Goal: Task Accomplishment & Management: Complete application form

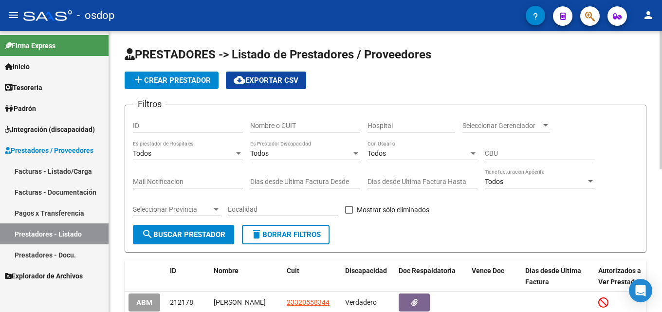
click at [302, 122] on input "Nombre o CUIT" at bounding box center [305, 126] width 110 height 8
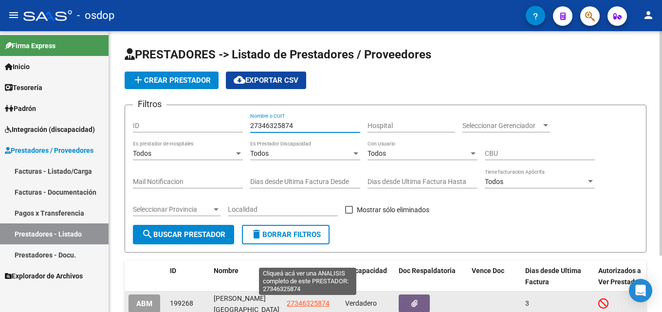
type input "27346325874"
click at [311, 303] on span "27346325874" at bounding box center [308, 303] width 43 height 8
type textarea "27346325874"
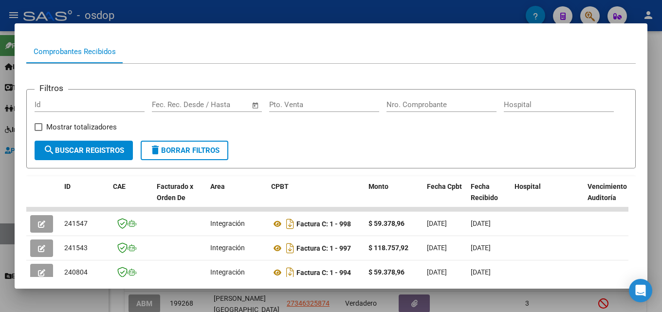
scroll to position [124, 0]
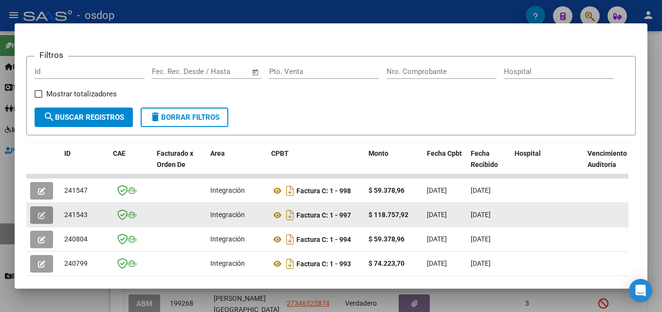
click at [51, 222] on button "button" at bounding box center [41, 215] width 23 height 18
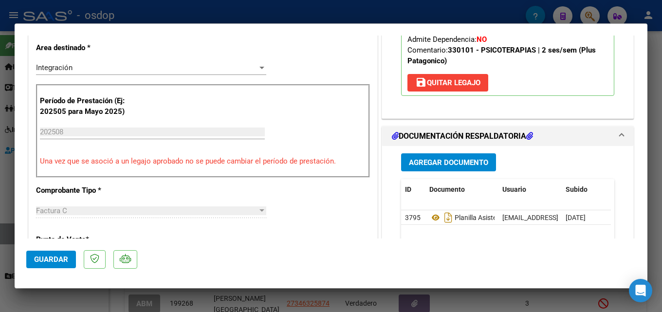
scroll to position [203, 0]
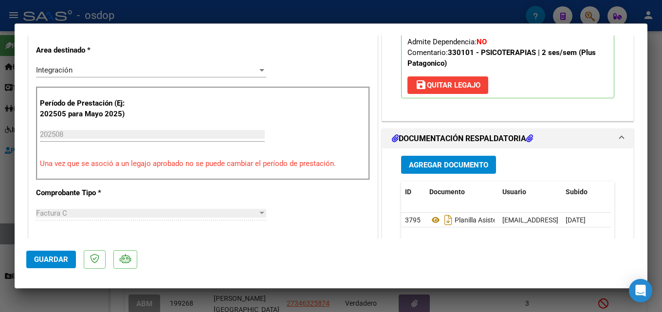
click at [661, 152] on div at bounding box center [331, 156] width 662 height 312
type input "$ 0,00"
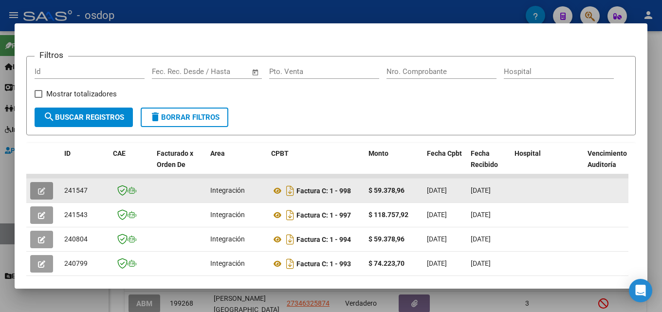
click at [44, 192] on icon "button" at bounding box center [41, 190] width 7 height 7
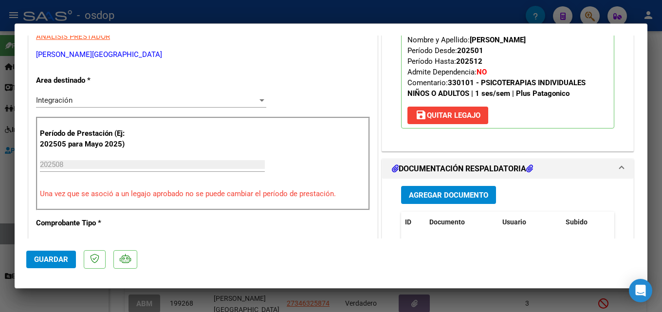
scroll to position [168, 0]
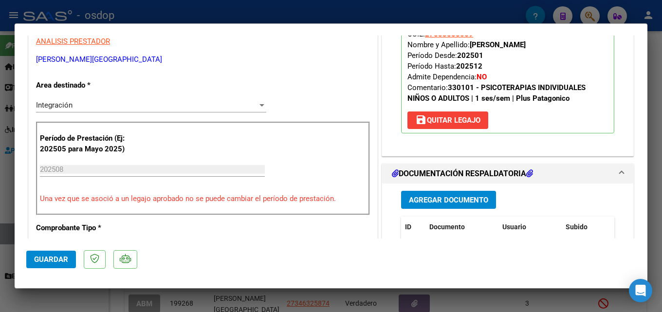
click at [662, 168] on div at bounding box center [331, 156] width 662 height 312
type input "$ 0,00"
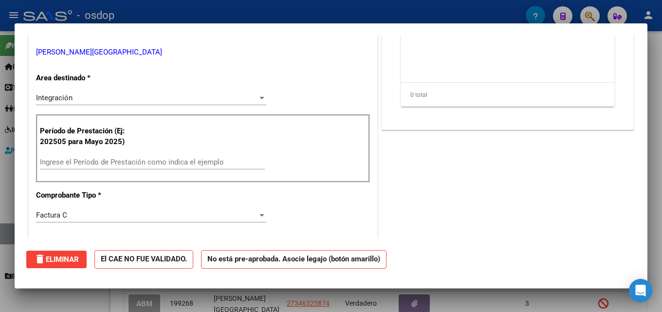
scroll to position [161, 0]
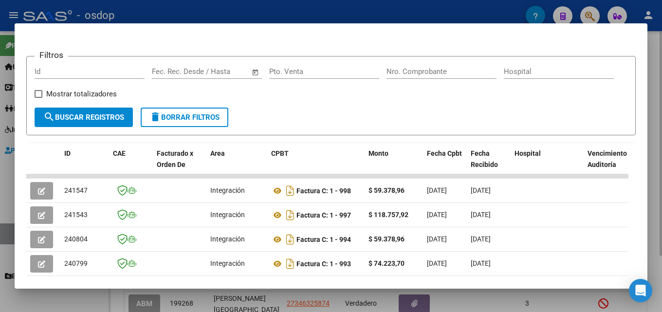
click at [657, 134] on div at bounding box center [331, 156] width 662 height 312
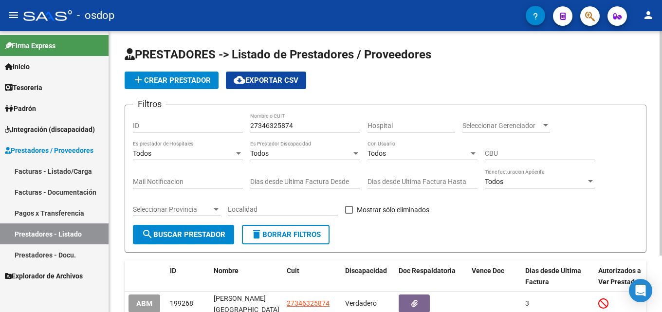
click at [280, 237] on span "delete Borrar Filtros" at bounding box center [286, 234] width 70 height 9
click at [284, 123] on input "Nombre o CUIT" at bounding box center [305, 126] width 110 height 8
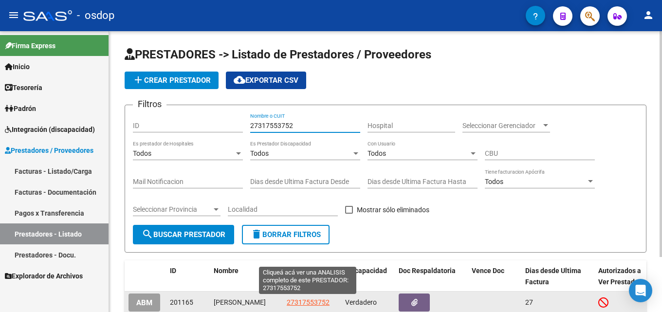
type input "27317553752"
click at [311, 301] on span "27317553752" at bounding box center [308, 302] width 43 height 8
type textarea "27317553752"
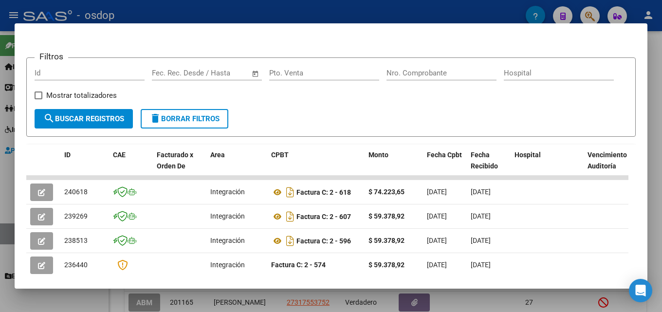
scroll to position [143, 0]
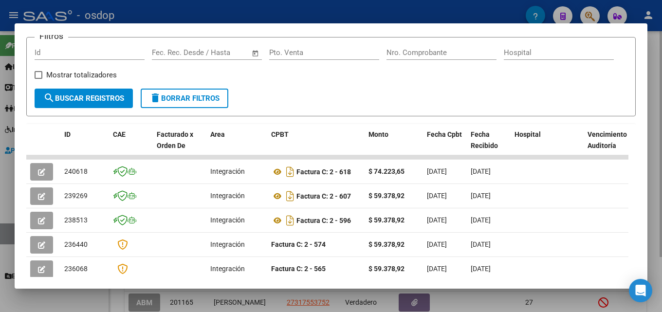
click at [658, 140] on div at bounding box center [331, 156] width 662 height 312
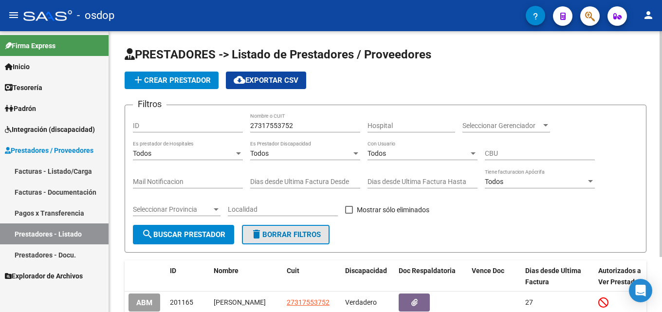
click at [290, 231] on span "delete Borrar Filtros" at bounding box center [286, 234] width 70 height 9
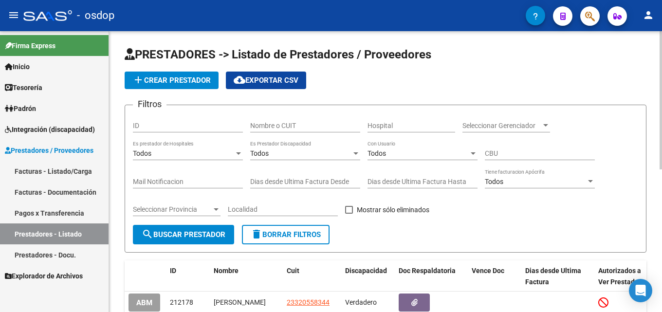
click at [286, 120] on div "Nombre o CUIT" at bounding box center [305, 122] width 110 height 19
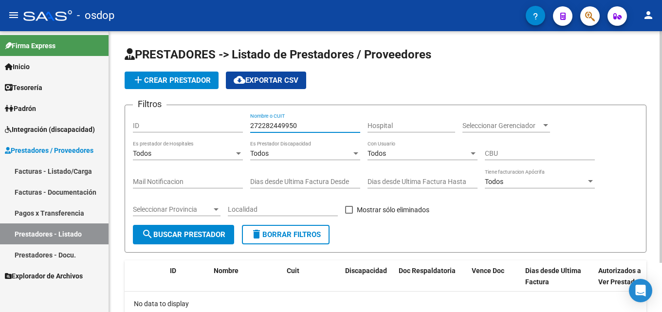
click at [313, 127] on input "272282449950" at bounding box center [305, 126] width 110 height 8
drag, startPoint x: 279, startPoint y: 124, endPoint x: 306, endPoint y: 152, distance: 39.3
click at [279, 124] on input "272282449950" at bounding box center [305, 126] width 110 height 8
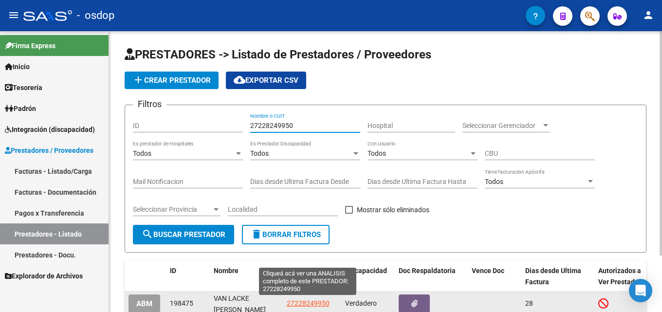
type input "27228249950"
click at [314, 304] on span "27228249950" at bounding box center [308, 303] width 43 height 8
type textarea "27228249950"
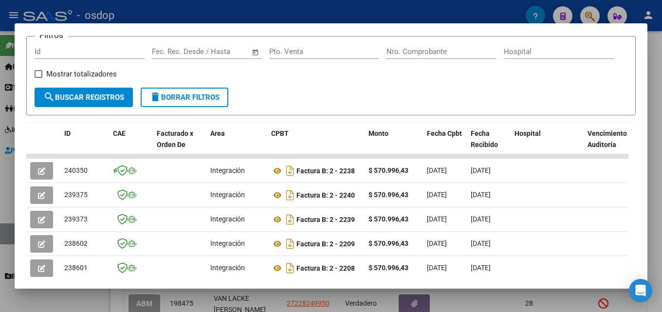
scroll to position [146, 0]
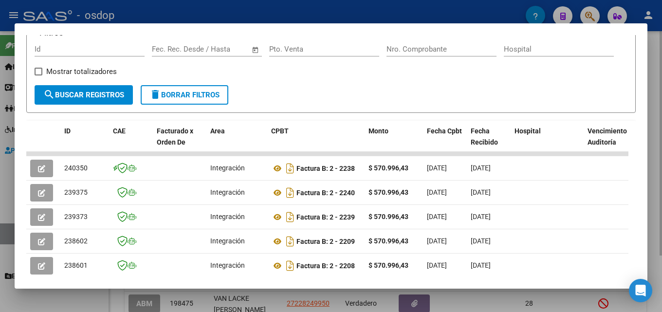
click at [661, 207] on div at bounding box center [331, 156] width 662 height 312
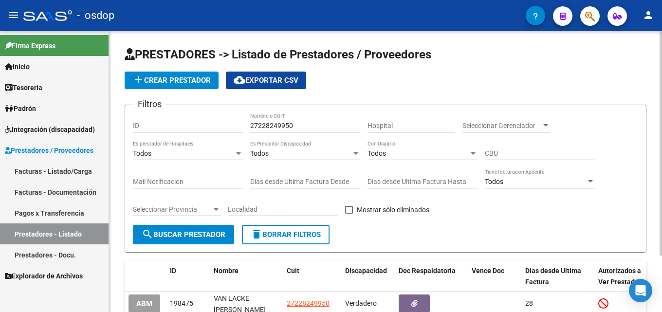
click at [284, 232] on span "delete Borrar Filtros" at bounding box center [286, 234] width 70 height 9
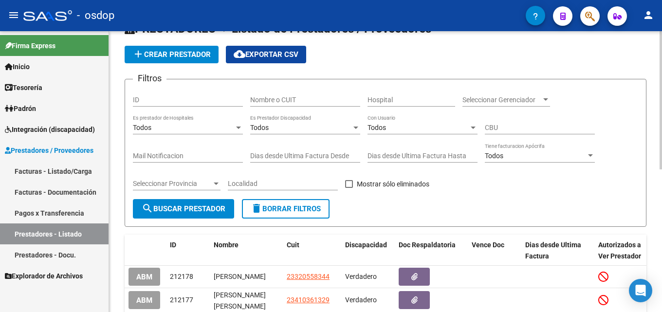
scroll to position [0, 0]
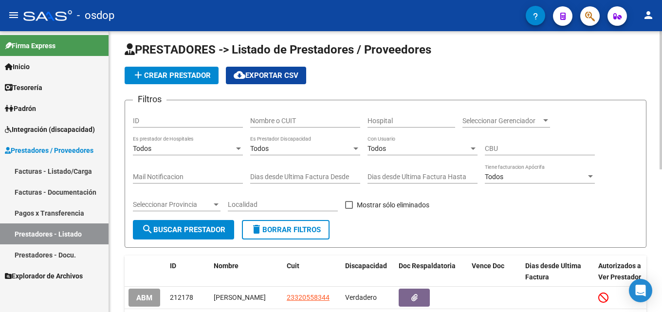
click at [650, 53] on div "PRESTADORES -> Listado de Prestadores / Proveedores add Crear Prestador cloud_d…" at bounding box center [386, 301] width 555 height 551
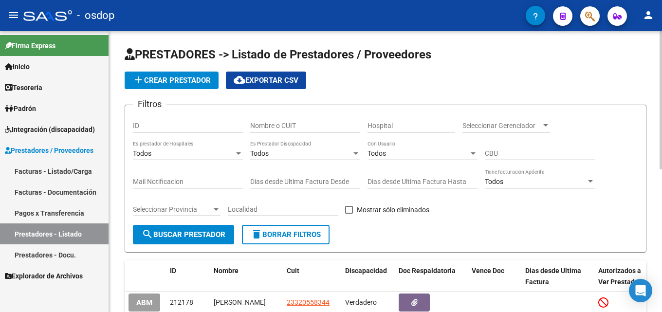
click at [308, 120] on div "Nombre o CUIT" at bounding box center [305, 122] width 110 height 19
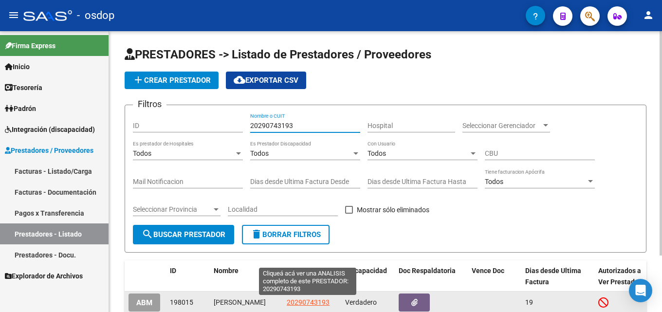
type input "20290743193"
click at [317, 303] on span "20290743193" at bounding box center [308, 302] width 43 height 8
type textarea "20290743193"
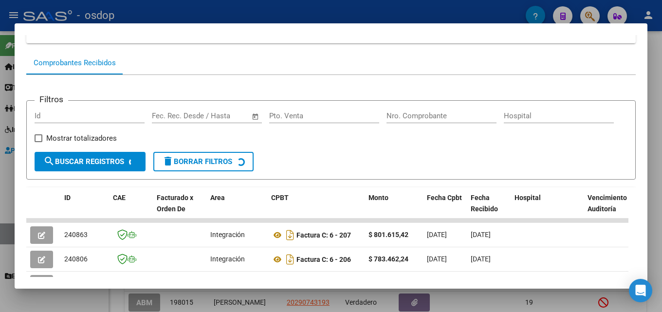
scroll to position [101, 0]
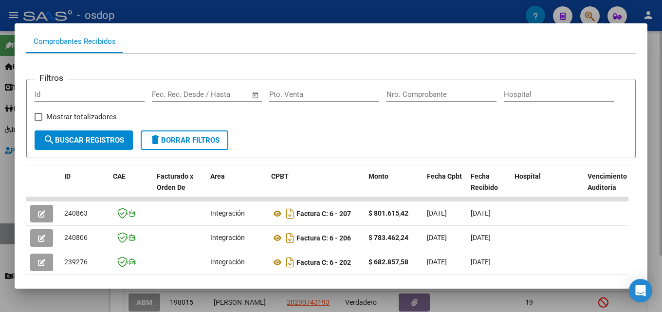
click at [662, 174] on div at bounding box center [331, 156] width 662 height 312
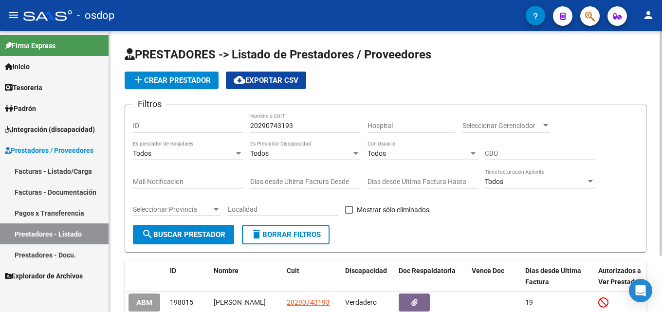
click at [301, 236] on span "delete Borrar Filtros" at bounding box center [286, 234] width 70 height 9
click at [301, 122] on input "Nombre o CUIT" at bounding box center [305, 126] width 110 height 8
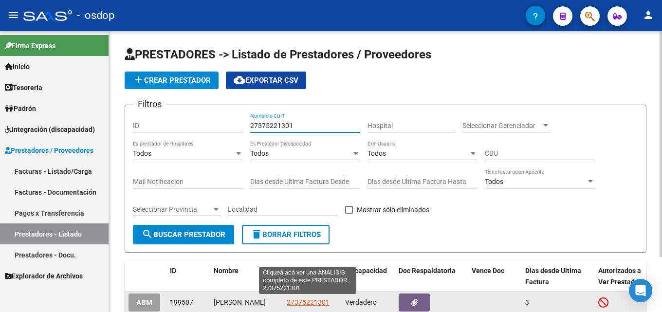
type input "27375221301"
click at [306, 302] on span "27375221301" at bounding box center [308, 302] width 43 height 8
type textarea "27375221301"
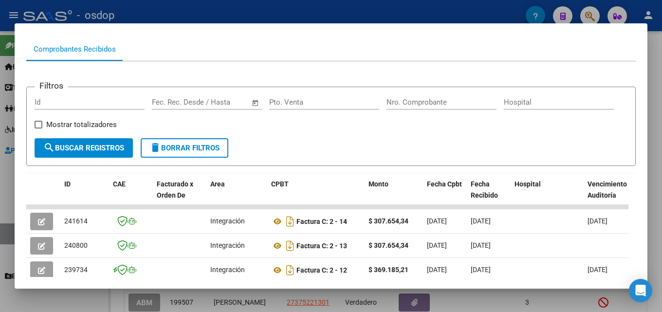
scroll to position [92, 0]
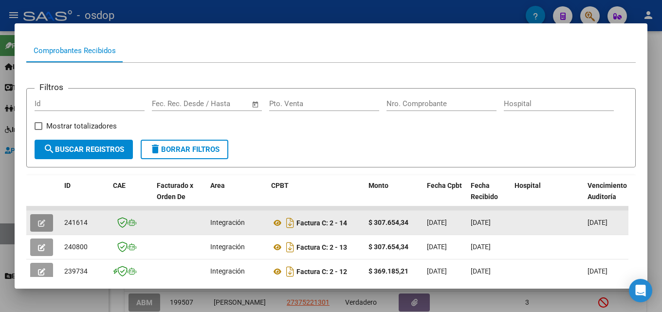
click at [37, 231] on button "button" at bounding box center [41, 223] width 23 height 18
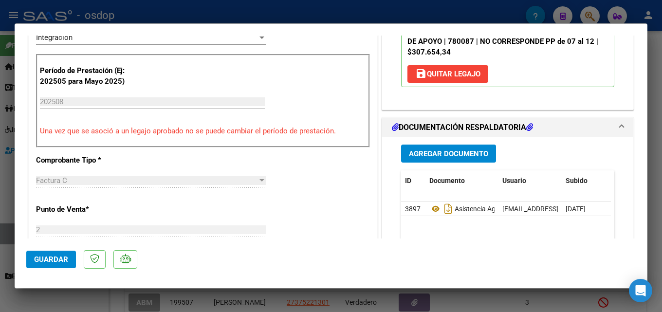
scroll to position [232, 0]
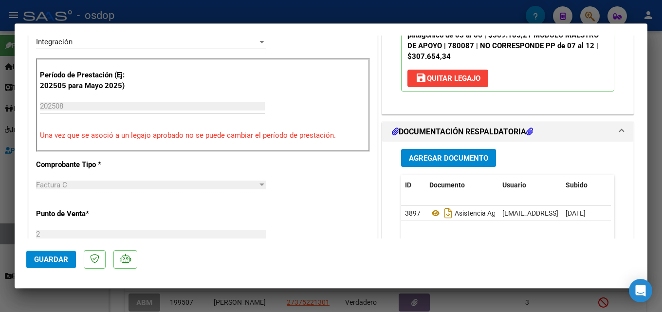
click at [662, 136] on div at bounding box center [331, 156] width 662 height 312
type input "$ 0,00"
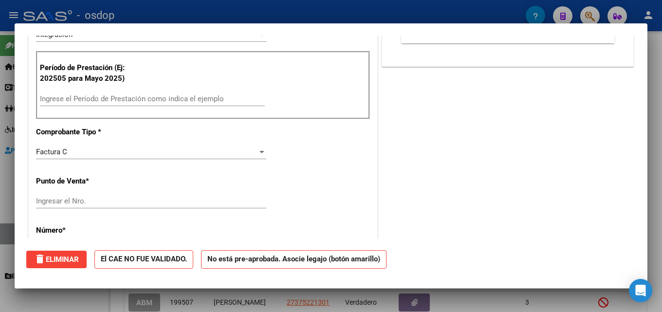
scroll to position [0, 0]
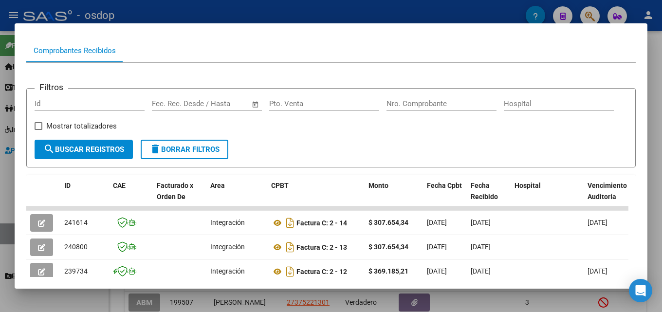
click at [662, 152] on div at bounding box center [331, 156] width 662 height 312
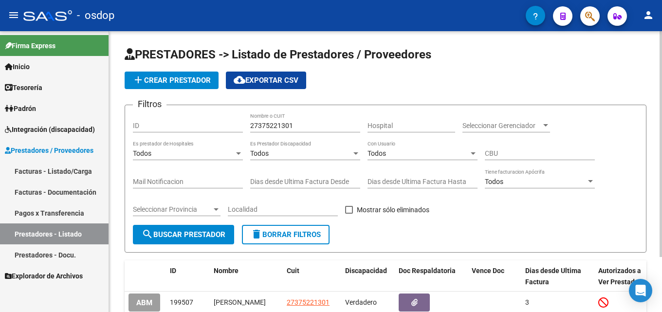
click at [306, 235] on span "delete Borrar Filtros" at bounding box center [286, 234] width 70 height 9
click at [315, 124] on input "Nombre o CUIT" at bounding box center [305, 126] width 110 height 8
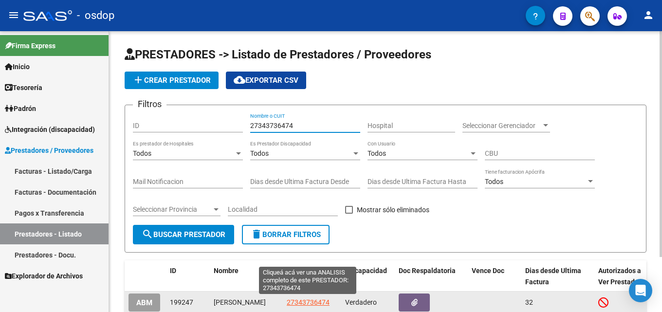
type input "27343736474"
click at [317, 302] on span "27343736474" at bounding box center [308, 302] width 43 height 8
type textarea "27343736474"
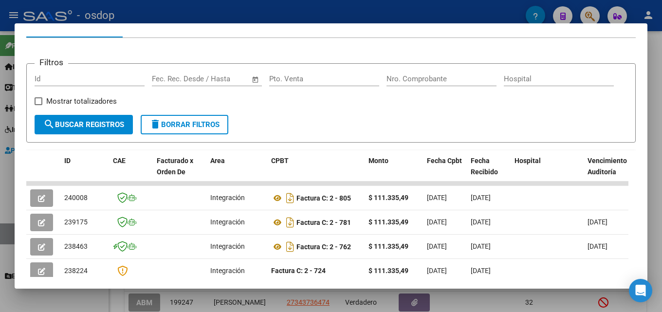
scroll to position [117, 0]
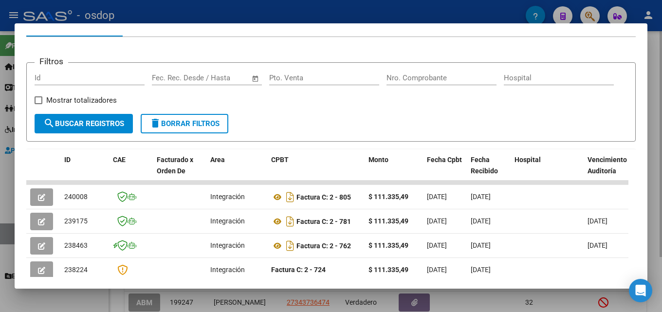
click at [662, 160] on div at bounding box center [331, 156] width 662 height 312
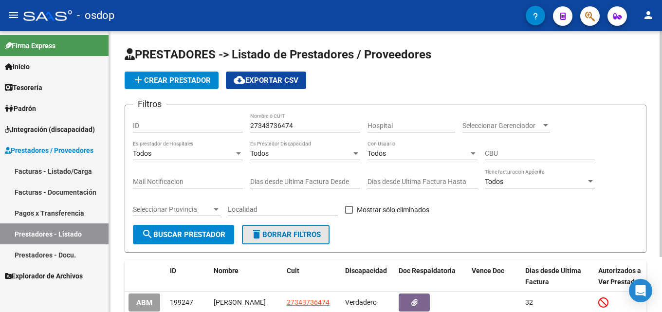
drag, startPoint x: 255, startPoint y: 241, endPoint x: 280, endPoint y: 164, distance: 81.4
click at [256, 241] on button "delete Borrar Filtros" at bounding box center [286, 234] width 88 height 19
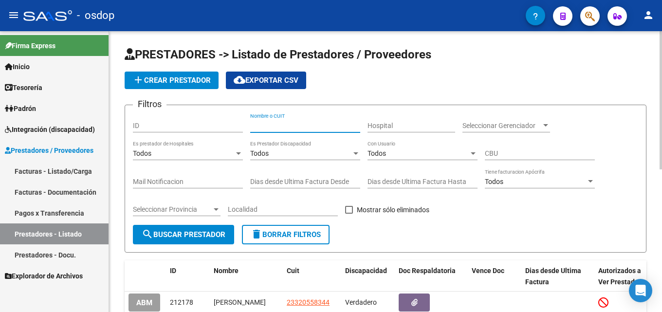
click at [273, 124] on input "Nombre o CUIT" at bounding box center [305, 126] width 110 height 8
type input "20292830727"
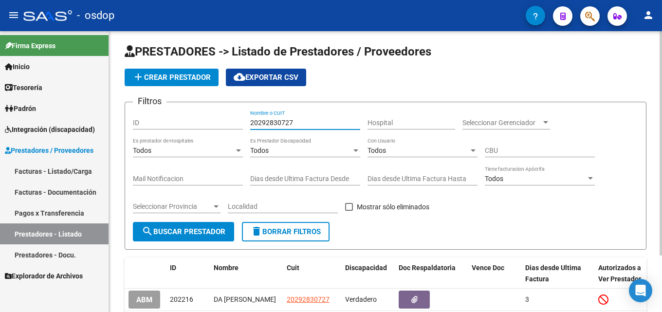
scroll to position [0, 0]
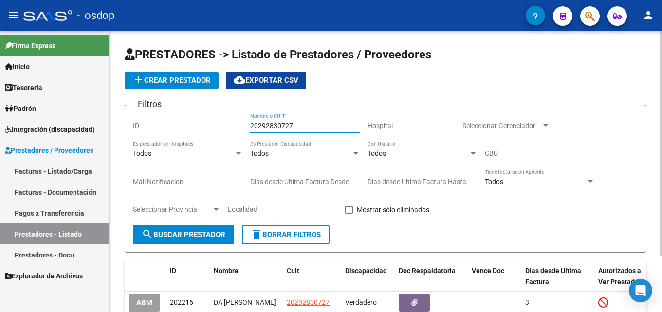
click at [661, 206] on div at bounding box center [661, 143] width 2 height 224
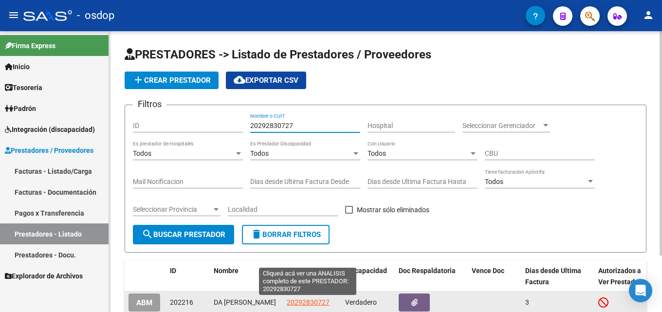
click at [323, 304] on span "20292830727" at bounding box center [308, 302] width 43 height 8
type textarea "20292830727"
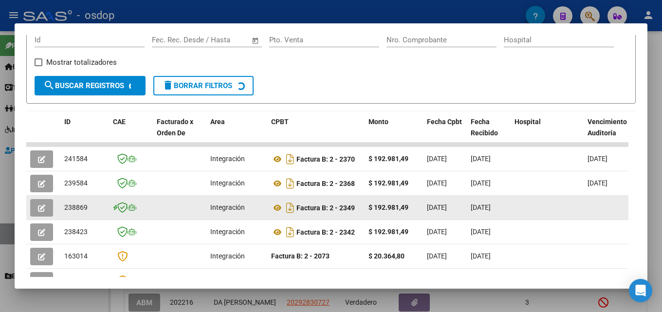
scroll to position [156, 0]
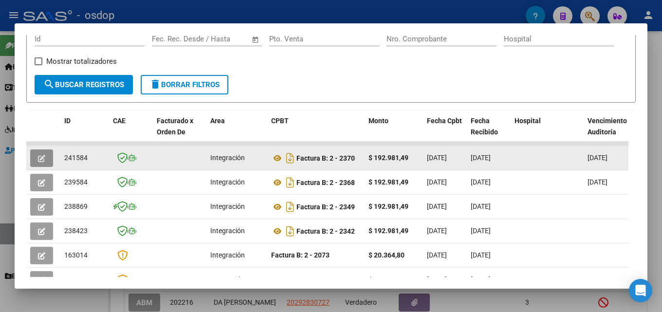
click at [49, 159] on button "button" at bounding box center [41, 158] width 23 height 18
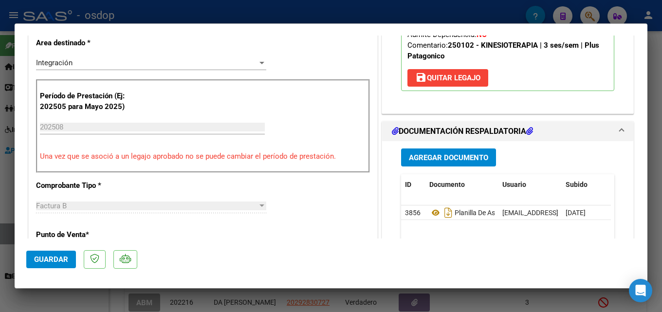
scroll to position [213, 0]
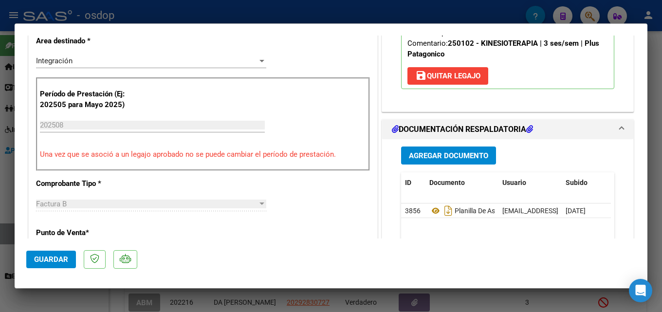
click at [659, 157] on div at bounding box center [331, 156] width 662 height 312
type input "$ 0,00"
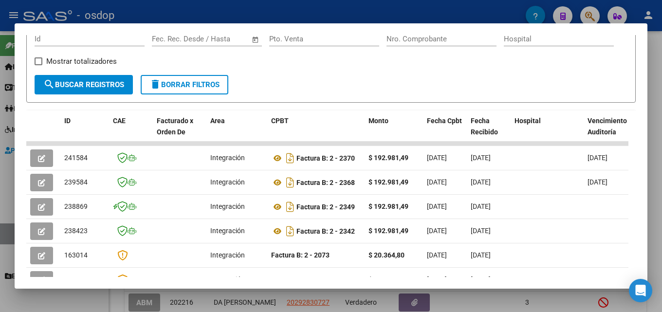
click at [655, 218] on div at bounding box center [331, 156] width 662 height 312
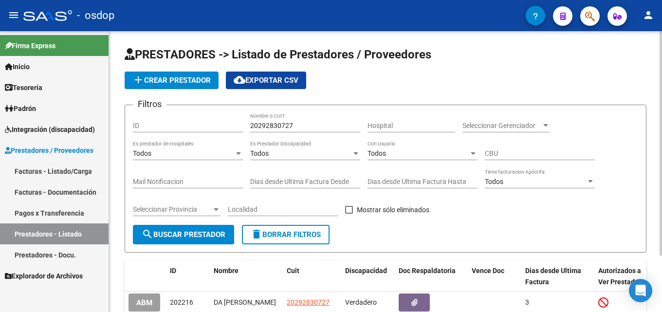
click at [286, 229] on button "delete Borrar Filtros" at bounding box center [286, 234] width 88 height 19
click at [262, 123] on input "Nombre o CUIT" at bounding box center [305, 126] width 110 height 8
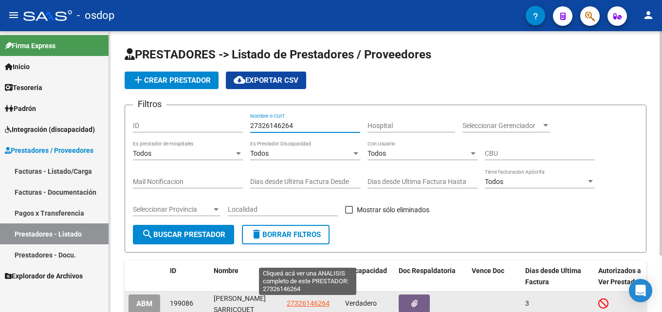
type input "27326146264"
click at [313, 299] on span "27326146264" at bounding box center [308, 303] width 43 height 8
type textarea "27326146264"
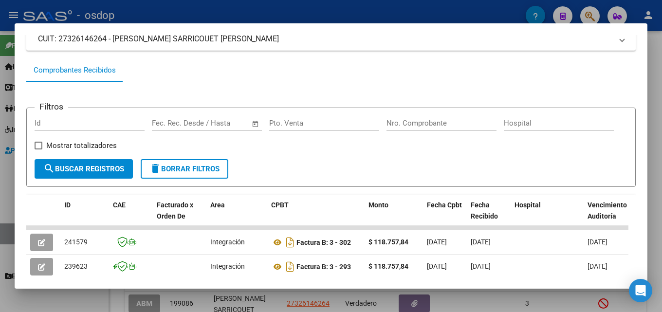
scroll to position [100, 0]
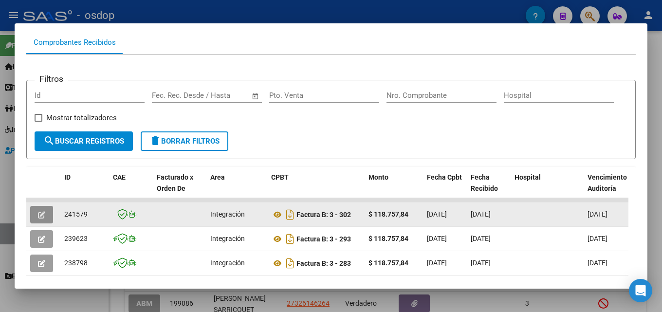
click at [41, 211] on button "button" at bounding box center [41, 215] width 23 height 18
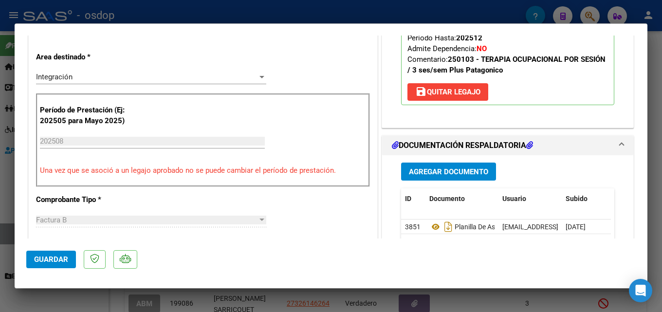
scroll to position [213, 0]
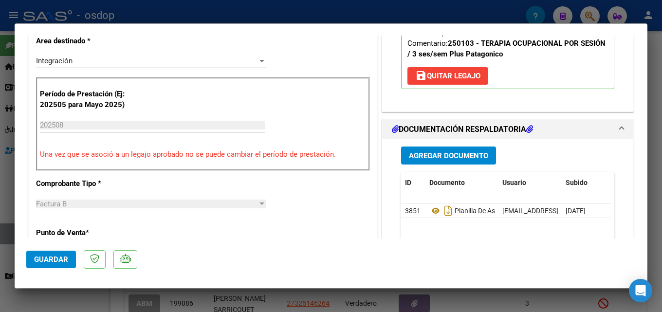
click at [662, 129] on div at bounding box center [331, 156] width 662 height 312
type input "$ 0,00"
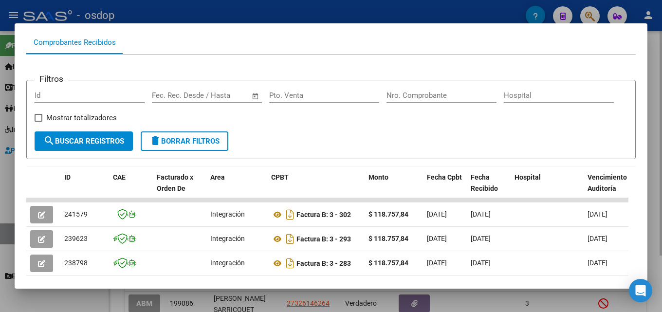
drag, startPoint x: 662, startPoint y: 221, endPoint x: 619, endPoint y: 238, distance: 46.3
click at [662, 220] on div at bounding box center [331, 156] width 662 height 312
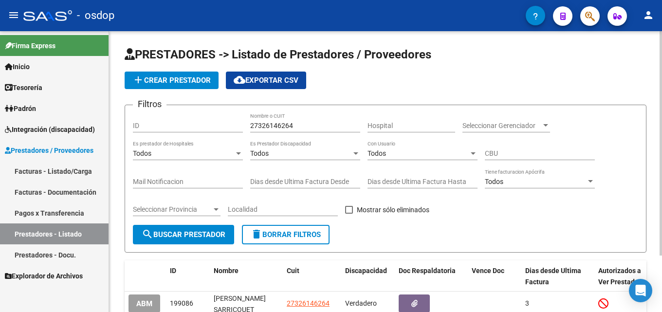
click at [313, 237] on span "delete Borrar Filtros" at bounding box center [286, 234] width 70 height 9
click at [322, 124] on input "Nombre o CUIT" at bounding box center [305, 126] width 110 height 8
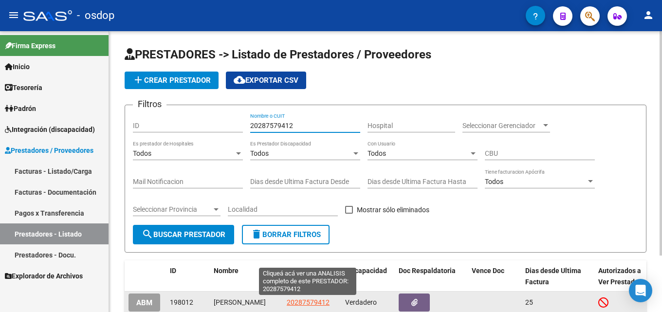
type input "20287579412"
click at [300, 305] on span "20287579412" at bounding box center [308, 302] width 43 height 8
type textarea "20287579412"
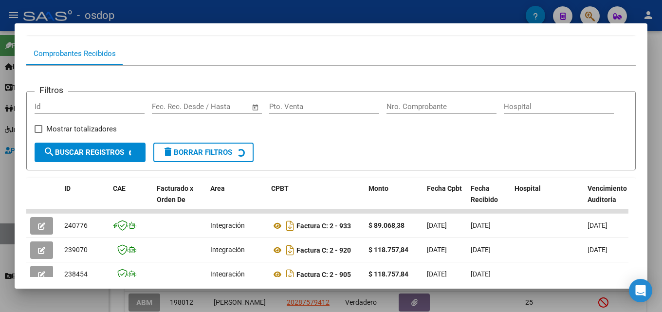
scroll to position [97, 0]
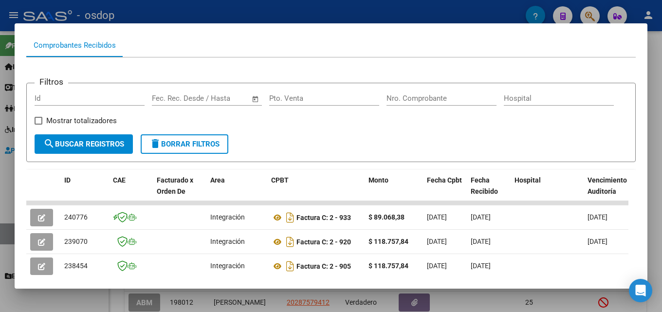
click at [662, 175] on div at bounding box center [331, 156] width 662 height 312
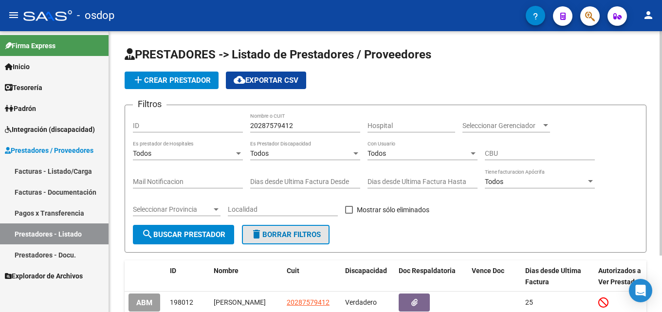
click at [289, 232] on span "delete Borrar Filtros" at bounding box center [286, 234] width 70 height 9
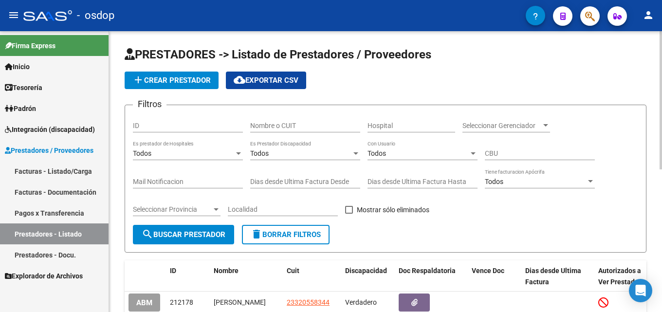
click at [324, 124] on input "Nombre o CUIT" at bounding box center [305, 126] width 110 height 8
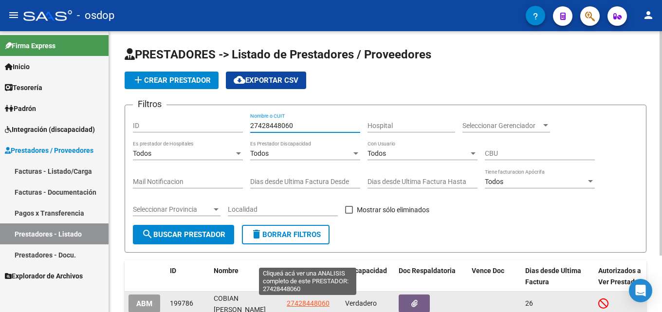
type input "27428448060"
click at [316, 304] on span "27428448060" at bounding box center [308, 303] width 43 height 8
type textarea "27428448060"
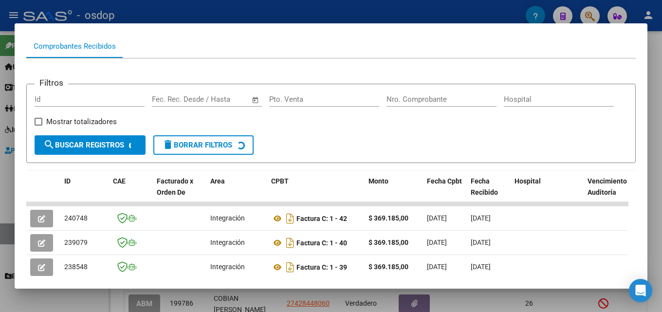
scroll to position [104, 0]
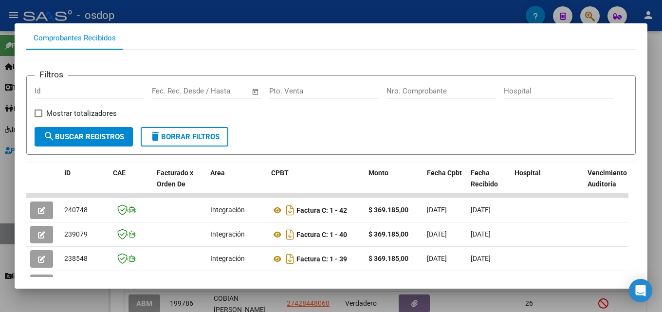
click at [662, 199] on div at bounding box center [331, 156] width 662 height 312
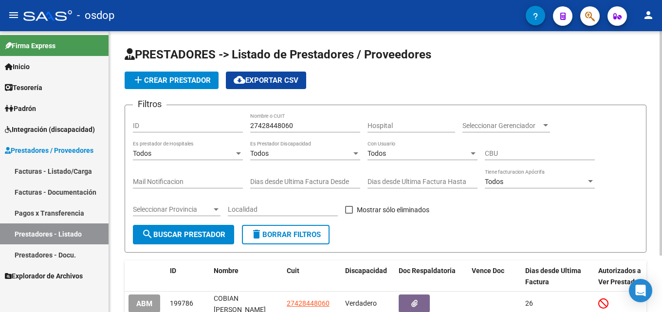
drag, startPoint x: 276, startPoint y: 229, endPoint x: 285, endPoint y: 225, distance: 10.2
click at [278, 229] on button "delete Borrar Filtros" at bounding box center [286, 234] width 88 height 19
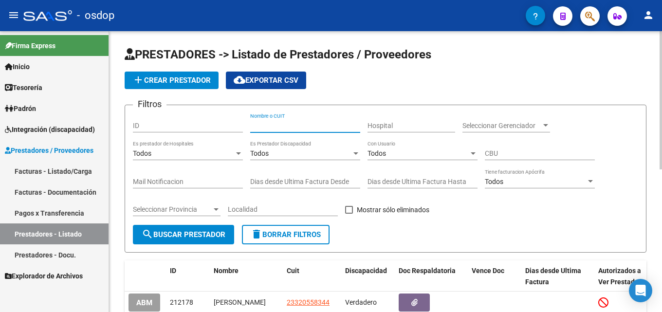
click at [290, 126] on input "Nombre o CUIT" at bounding box center [305, 126] width 110 height 8
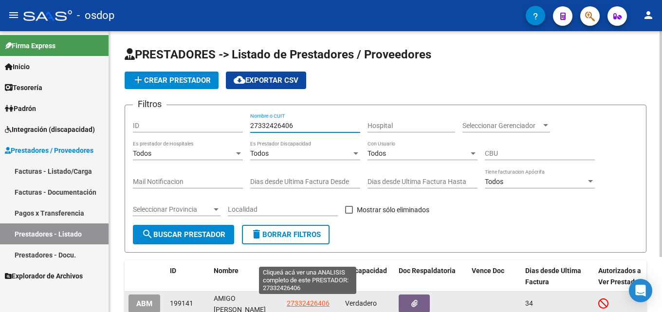
type input "27332426406"
click at [296, 299] on span "27332426406" at bounding box center [308, 303] width 43 height 8
type textarea "27332426406"
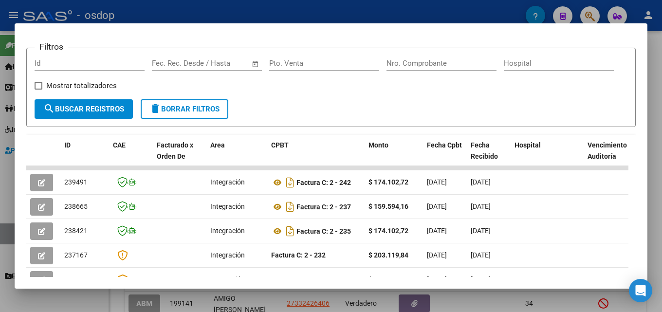
scroll to position [143, 0]
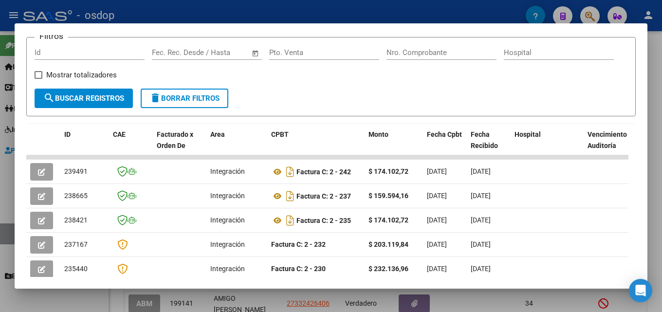
click at [659, 181] on div at bounding box center [331, 156] width 662 height 312
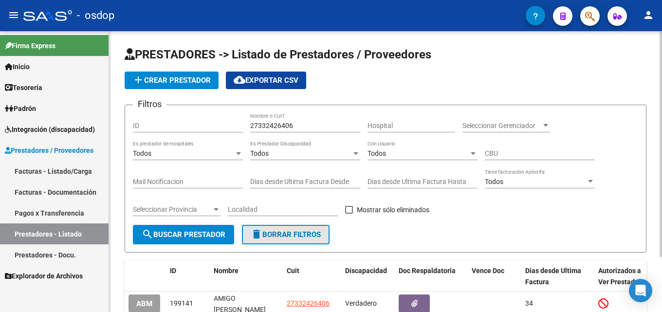
click at [304, 234] on span "delete Borrar Filtros" at bounding box center [286, 234] width 70 height 9
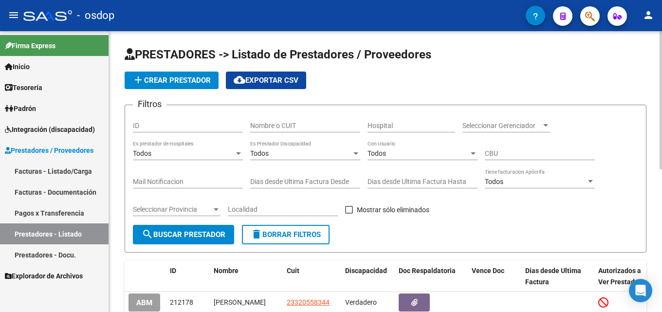
click at [280, 123] on input "Nombre o CUIT" at bounding box center [305, 126] width 110 height 8
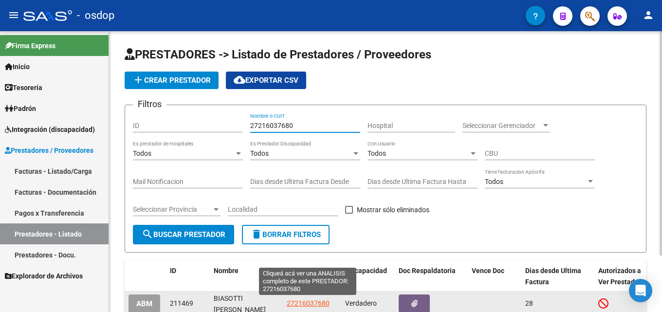
type input "27216037680"
click at [290, 300] on span "27216037680" at bounding box center [308, 303] width 43 height 8
type textarea "27216037680"
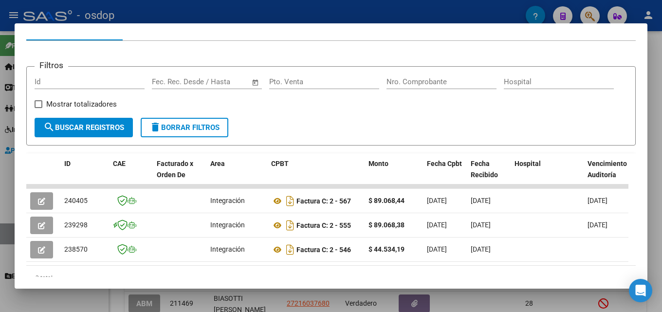
scroll to position [131, 0]
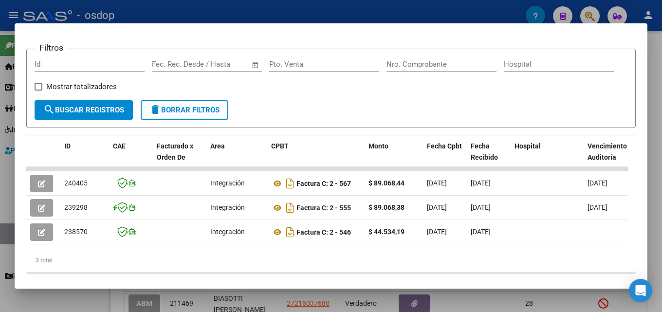
click at [662, 185] on div at bounding box center [331, 156] width 662 height 312
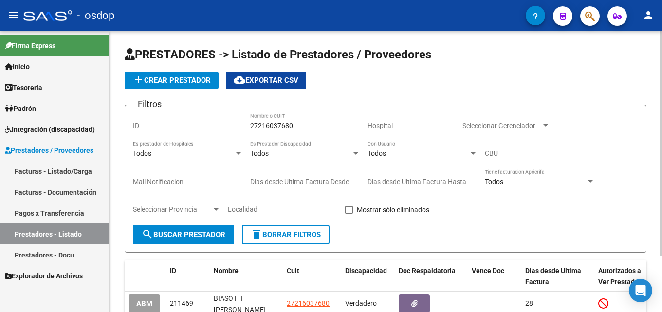
click at [264, 235] on span "delete Borrar Filtros" at bounding box center [286, 234] width 70 height 9
click at [305, 126] on input "Nombre o CUIT" at bounding box center [305, 126] width 110 height 8
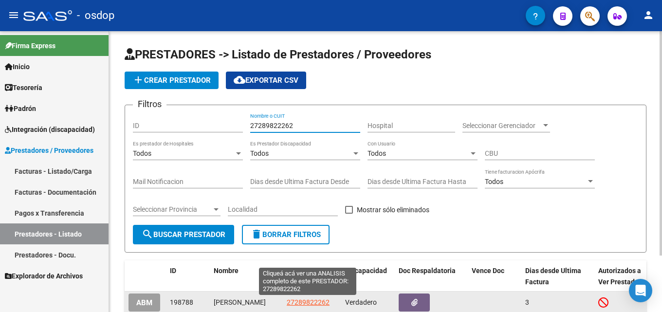
type input "27289822262"
click at [325, 305] on span "27289822262" at bounding box center [308, 302] width 43 height 8
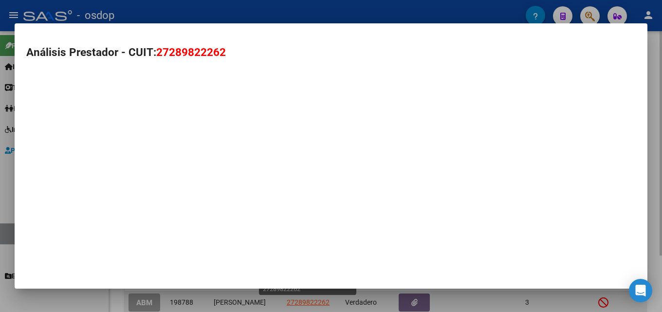
type textarea "27289822262"
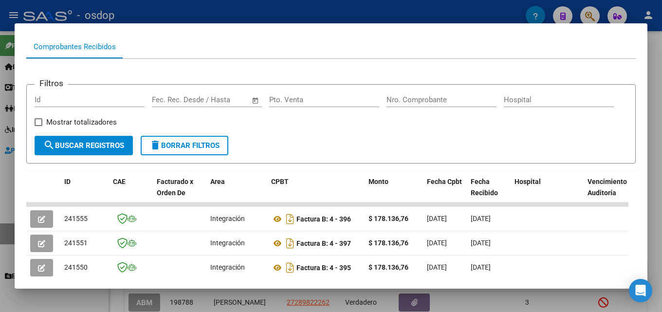
scroll to position [114, 0]
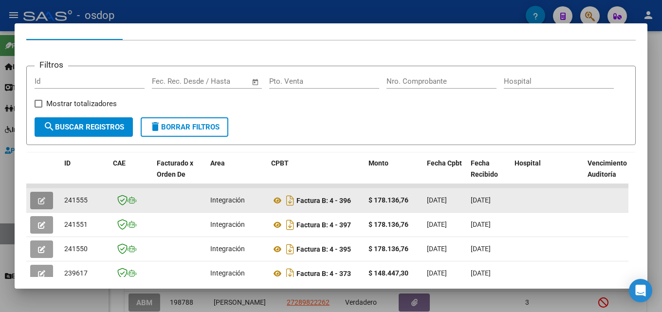
click at [49, 207] on button "button" at bounding box center [41, 201] width 23 height 18
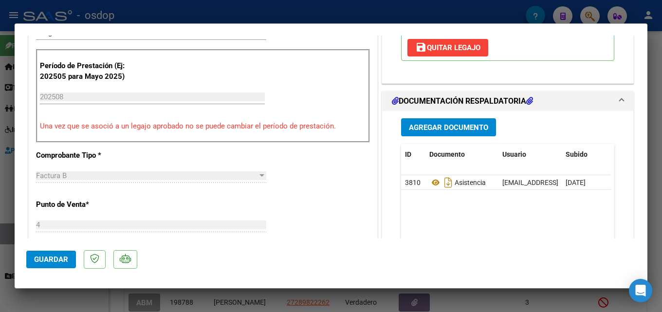
scroll to position [239, 0]
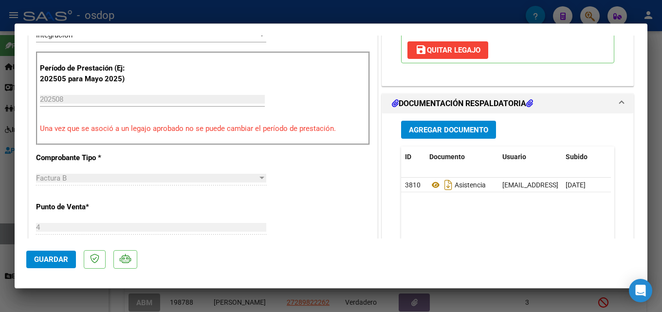
click at [662, 152] on div at bounding box center [331, 156] width 662 height 312
type input "$ 0,00"
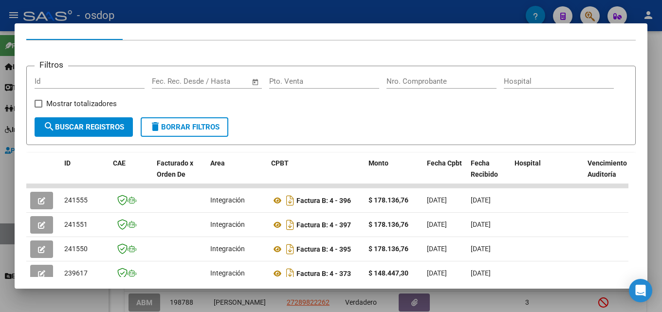
click at [662, 187] on div at bounding box center [331, 156] width 662 height 312
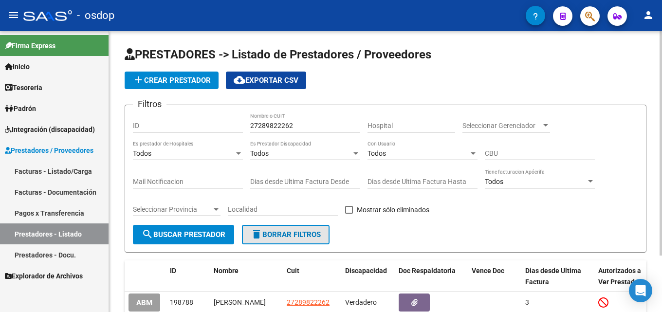
click at [302, 235] on span "delete Borrar Filtros" at bounding box center [286, 234] width 70 height 9
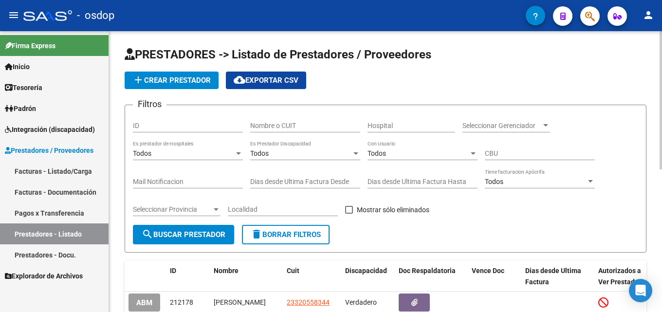
click at [296, 122] on input "Nombre o CUIT" at bounding box center [305, 126] width 110 height 8
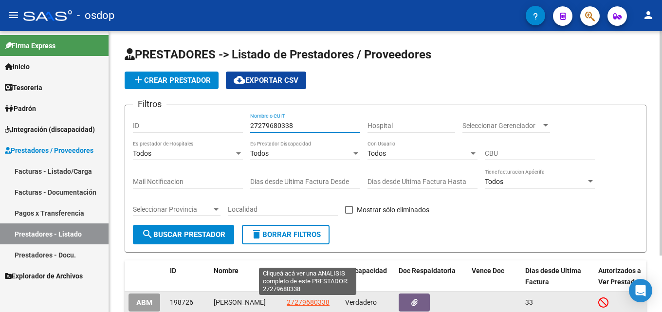
type input "27279680338"
click at [313, 300] on span "27279680338" at bounding box center [308, 302] width 43 height 8
type textarea "27279680338"
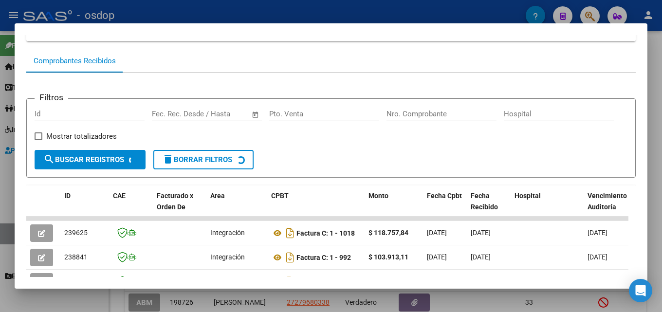
scroll to position [83, 0]
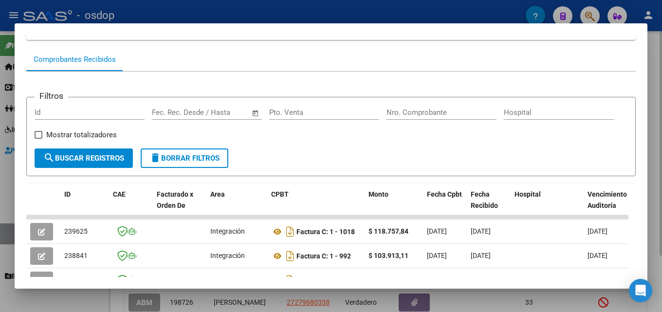
click at [662, 188] on div at bounding box center [331, 156] width 662 height 312
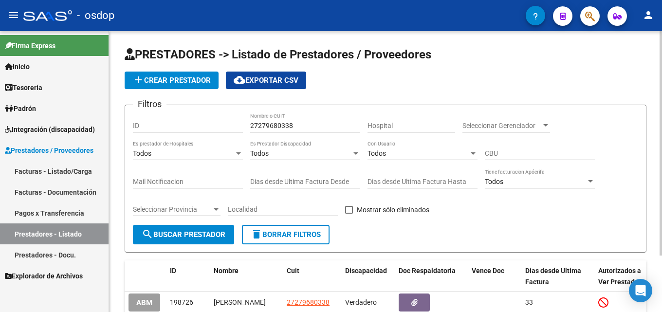
click at [310, 233] on span "delete Borrar Filtros" at bounding box center [286, 234] width 70 height 9
click at [298, 129] on input "Nombre o CUIT" at bounding box center [305, 126] width 110 height 8
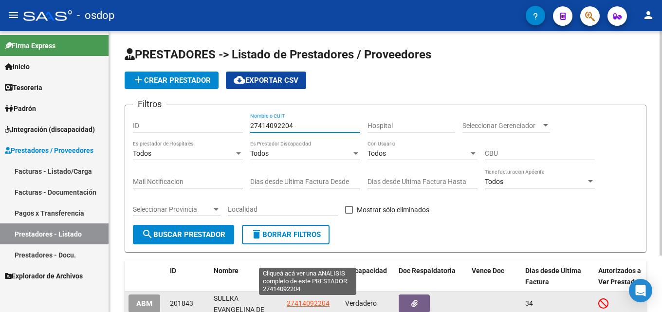
type input "27414092204"
click at [303, 304] on span "27414092204" at bounding box center [308, 303] width 43 height 8
type textarea "27414092204"
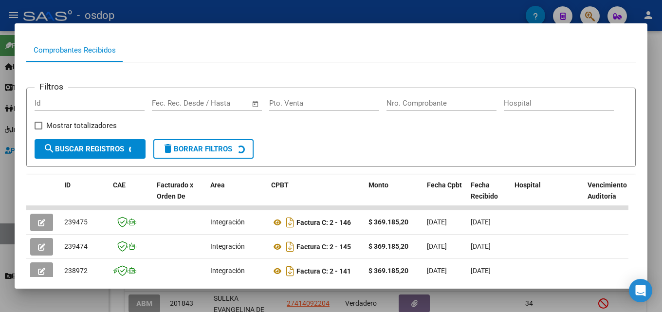
scroll to position [93, 0]
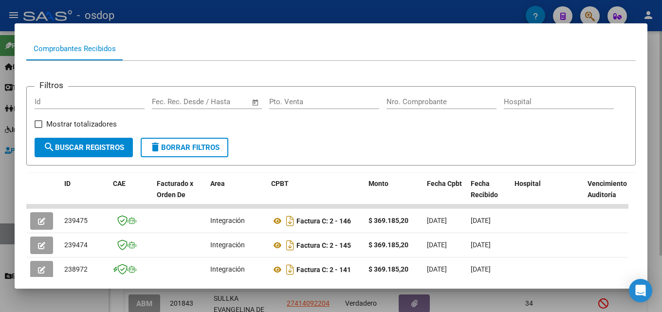
click at [662, 157] on div at bounding box center [331, 156] width 662 height 312
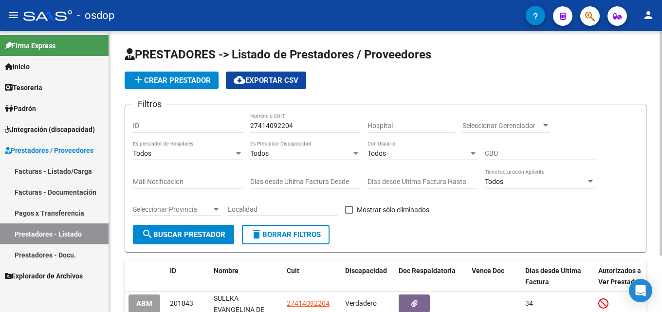
click at [277, 233] on span "delete Borrar Filtros" at bounding box center [286, 234] width 70 height 9
click at [280, 125] on input "Nombre o CUIT" at bounding box center [305, 126] width 110 height 8
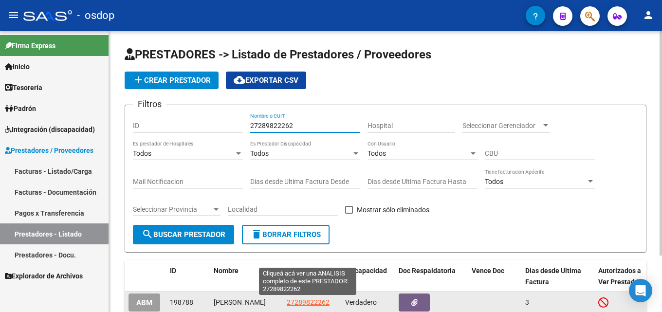
type input "27289822262"
click at [310, 301] on span "27289822262" at bounding box center [308, 302] width 43 height 8
type textarea "27289822262"
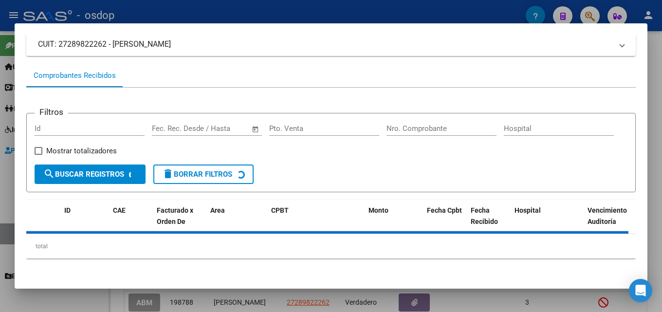
scroll to position [71, 0]
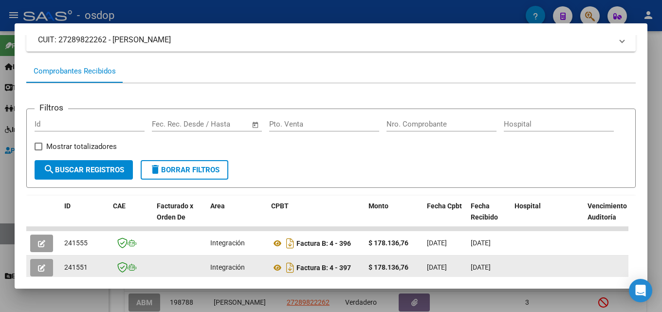
click at [34, 269] on button "button" at bounding box center [41, 268] width 23 height 18
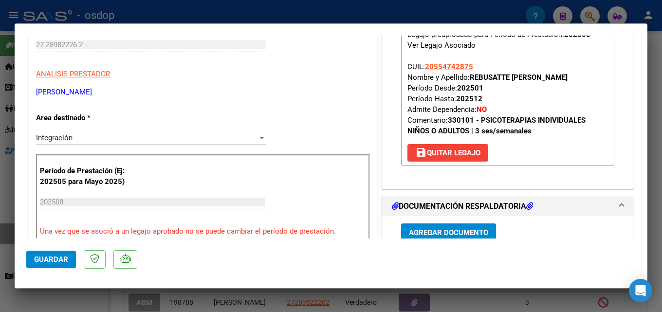
scroll to position [129, 0]
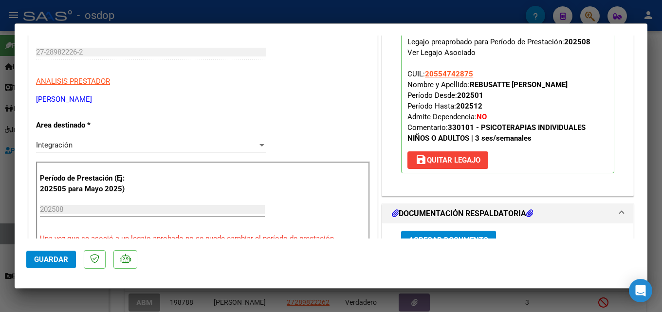
click at [662, 116] on div at bounding box center [331, 156] width 662 height 312
type input "$ 0,00"
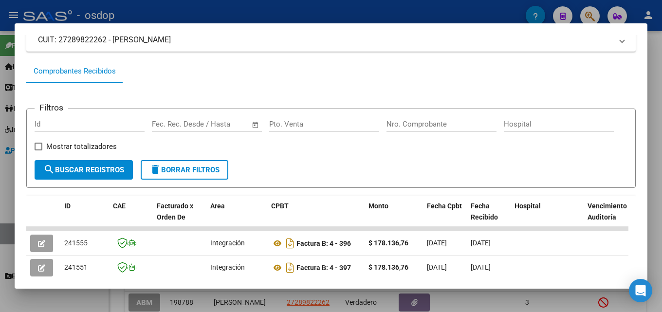
scroll to position [74, 0]
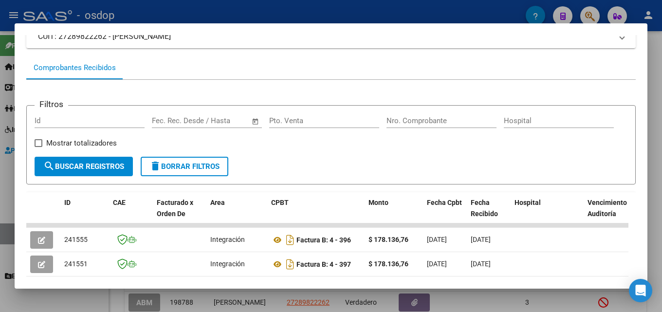
click at [662, 127] on div at bounding box center [331, 156] width 662 height 312
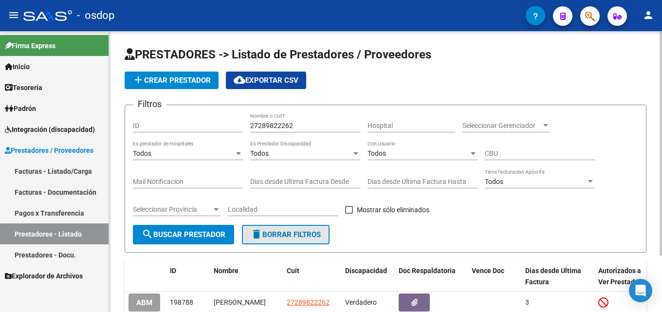
click at [291, 237] on span "delete Borrar Filtros" at bounding box center [286, 234] width 70 height 9
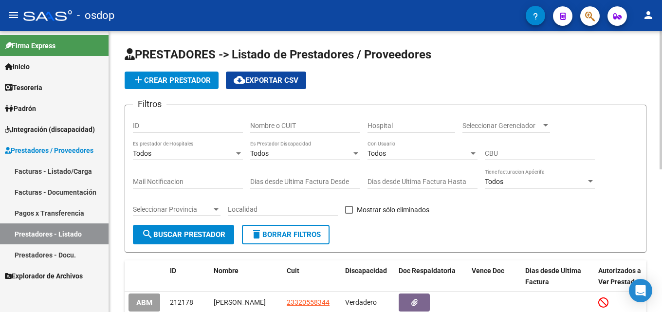
click at [308, 117] on div "Nombre o CUIT" at bounding box center [305, 122] width 110 height 19
click at [309, 127] on input "Nombre o CUIT" at bounding box center [305, 126] width 110 height 8
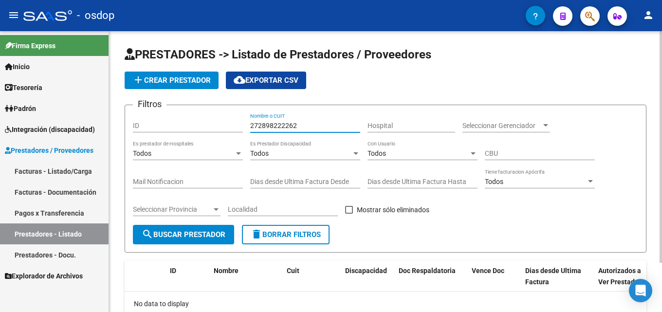
click at [288, 122] on input "272898222262" at bounding box center [305, 126] width 110 height 8
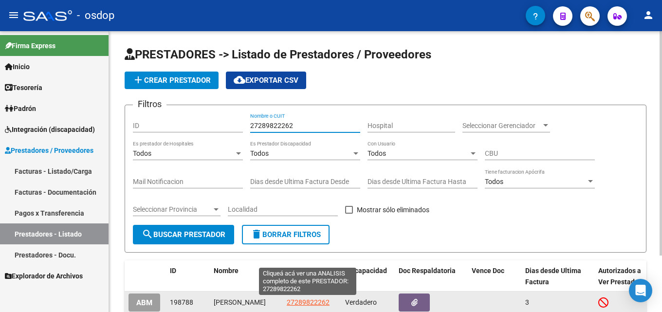
type input "27289822262"
click at [309, 302] on span "27289822262" at bounding box center [308, 302] width 43 height 8
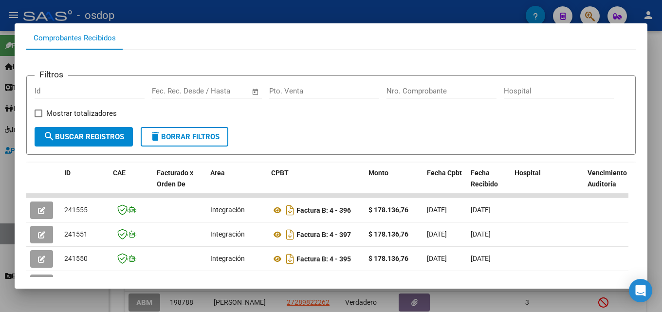
scroll to position [120, 0]
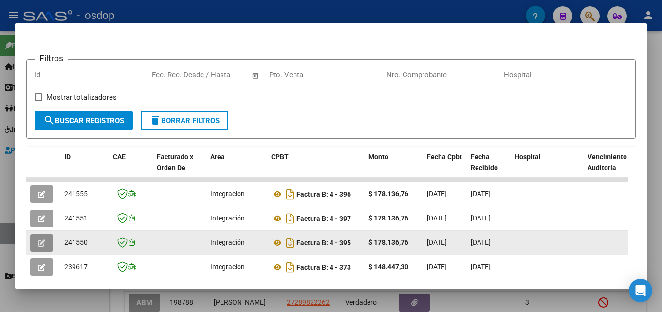
click at [48, 248] on button "button" at bounding box center [41, 243] width 23 height 18
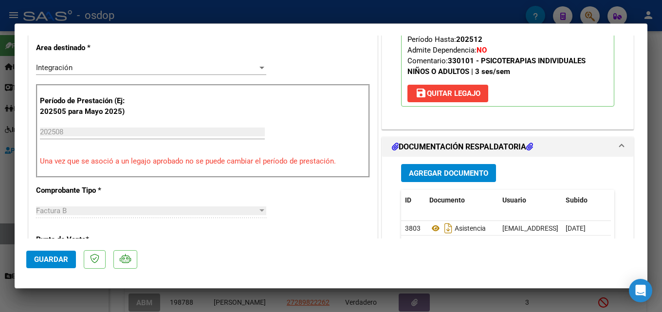
scroll to position [203, 0]
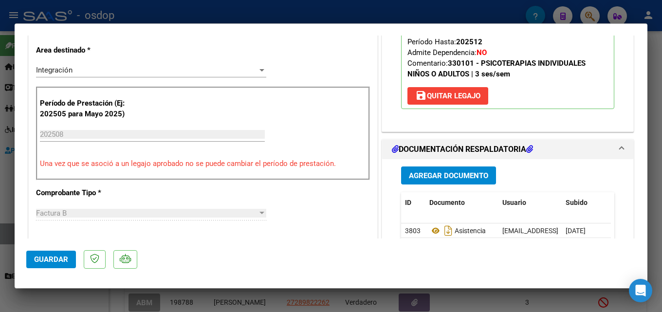
click at [661, 125] on div at bounding box center [331, 156] width 662 height 312
type input "$ 0,00"
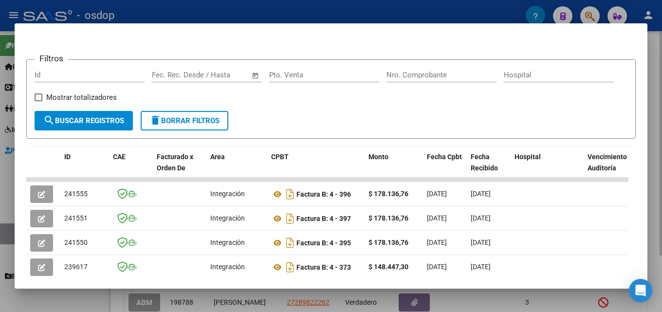
click at [662, 77] on div at bounding box center [331, 156] width 662 height 312
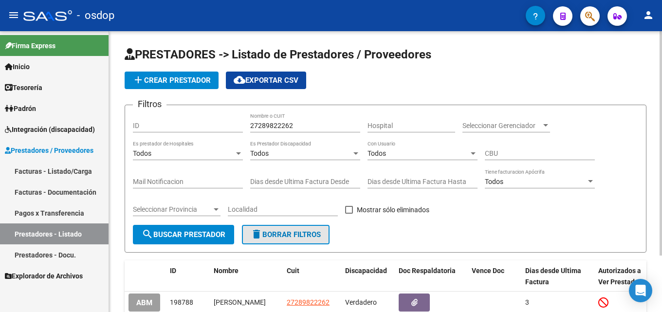
click at [266, 234] on span "delete Borrar Filtros" at bounding box center [286, 234] width 70 height 9
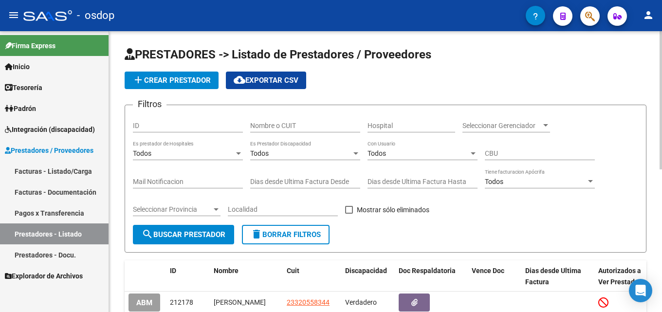
click at [295, 122] on input "Nombre o CUIT" at bounding box center [305, 126] width 110 height 8
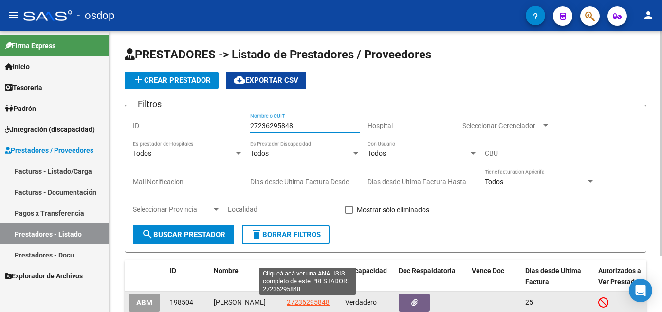
type input "27236295848"
click at [310, 303] on span "27236295848" at bounding box center [308, 302] width 43 height 8
type textarea "27236295848"
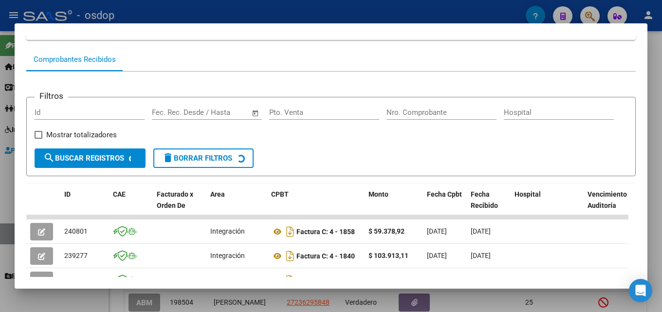
scroll to position [84, 0]
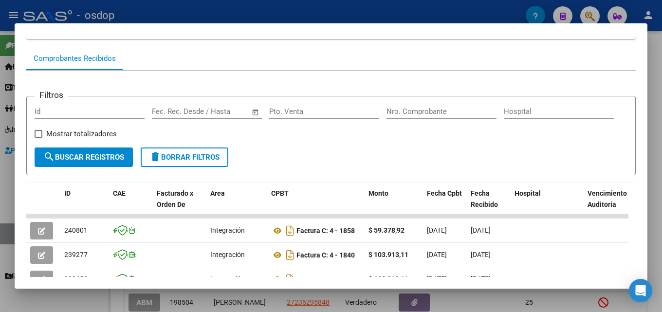
click at [662, 184] on div at bounding box center [331, 156] width 662 height 312
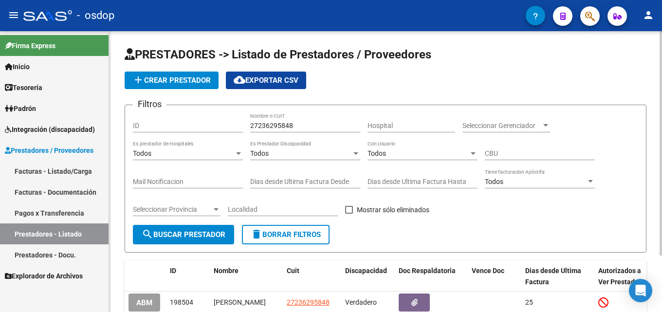
click at [294, 242] on button "delete Borrar Filtros" at bounding box center [286, 234] width 88 height 19
click at [307, 121] on div "Nombre o CUIT" at bounding box center [305, 122] width 110 height 19
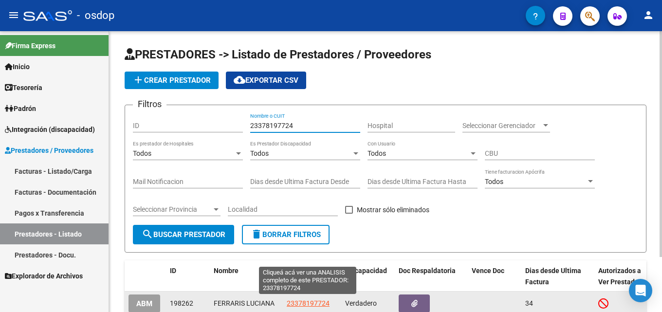
type input "23378197724"
click at [311, 303] on span "23378197724" at bounding box center [308, 303] width 43 height 8
type textarea "23378197724"
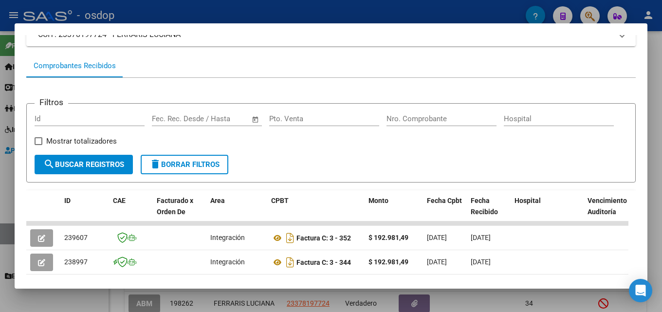
scroll to position [88, 0]
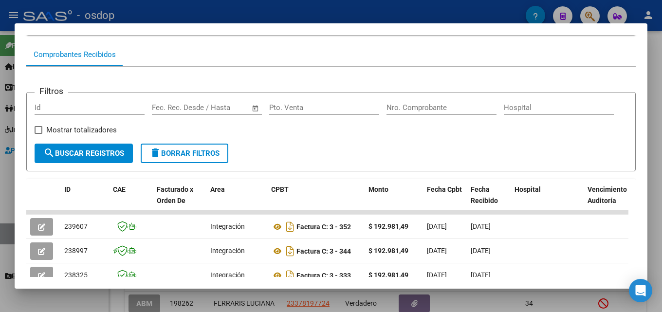
click at [662, 174] on div at bounding box center [331, 156] width 662 height 312
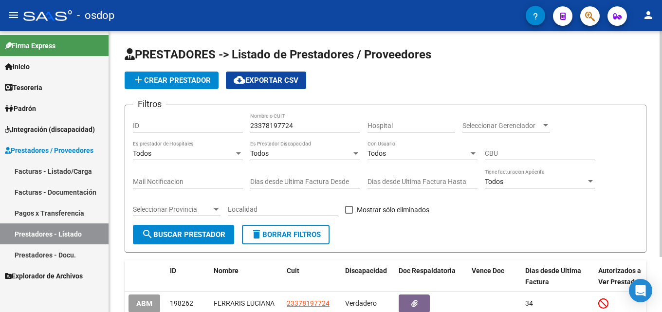
click at [275, 236] on span "delete Borrar Filtros" at bounding box center [286, 234] width 70 height 9
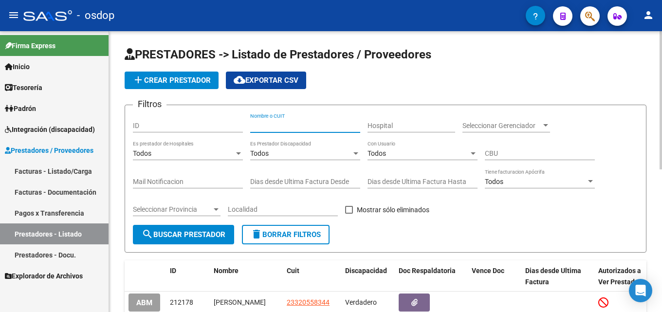
click at [303, 128] on input "Nombre o CUIT" at bounding box center [305, 126] width 110 height 8
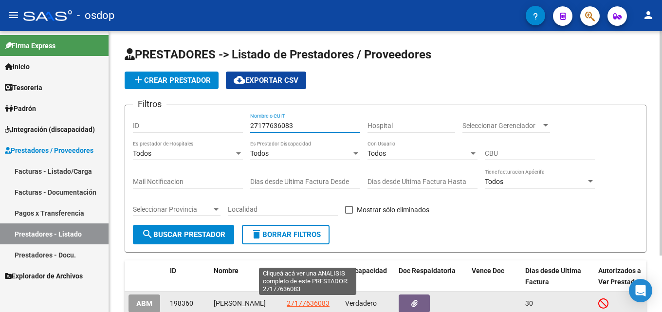
type input "27177636083"
click at [323, 301] on span "27177636083" at bounding box center [308, 303] width 43 height 8
type textarea "27177636083"
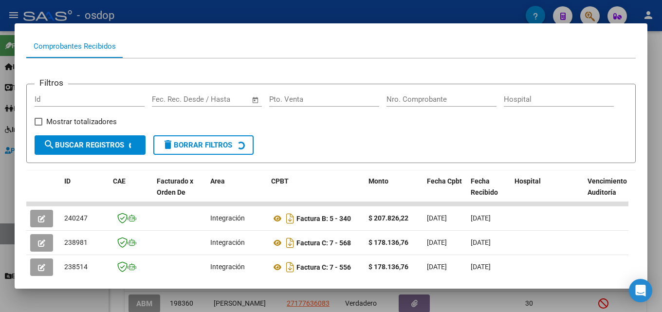
scroll to position [114, 0]
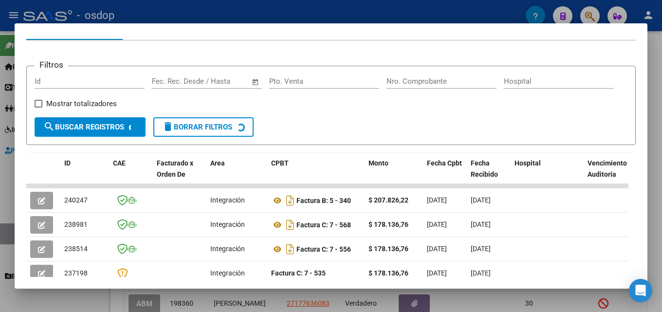
click at [662, 186] on div at bounding box center [331, 156] width 662 height 312
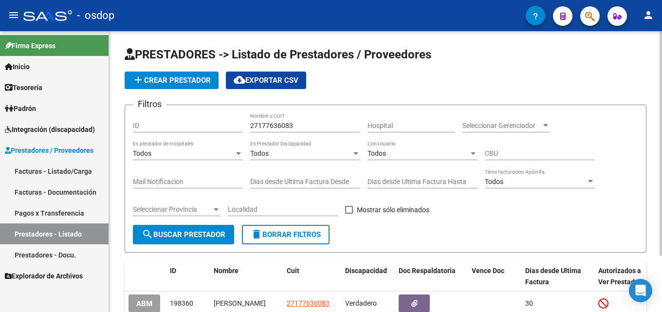
click at [315, 232] on span "delete Borrar Filtros" at bounding box center [286, 234] width 70 height 9
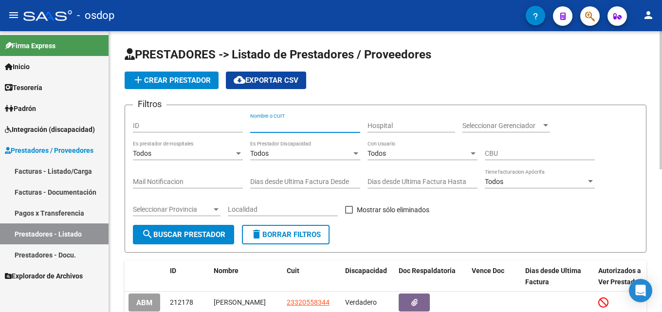
click at [300, 129] on input "Nombre o CUIT" at bounding box center [305, 126] width 110 height 8
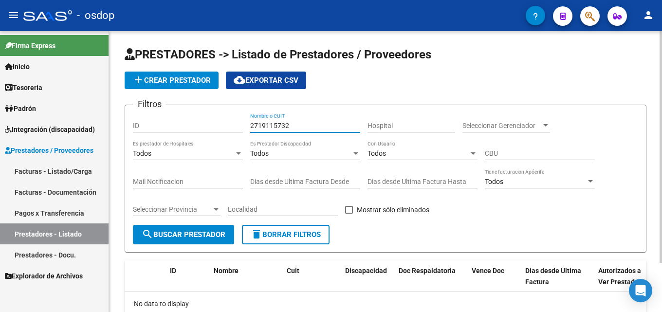
drag, startPoint x: 295, startPoint y: 129, endPoint x: 226, endPoint y: 118, distance: 70.4
click at [226, 118] on div "Filtros ID 2719115732 Nombre o CUIT Hospital Seleccionar Gerenciador Selecciona…" at bounding box center [385, 169] width 505 height 112
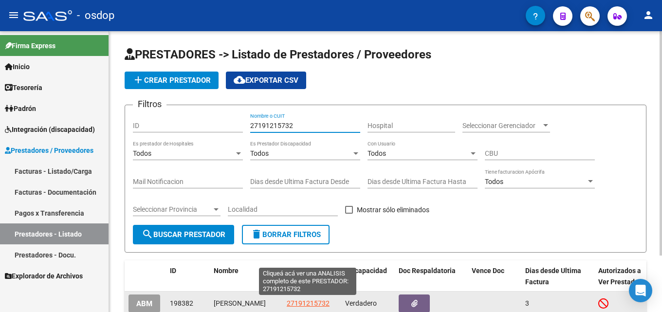
type input "27191215732"
click at [305, 305] on span "27191215732" at bounding box center [308, 303] width 43 height 8
type textarea "27191215732"
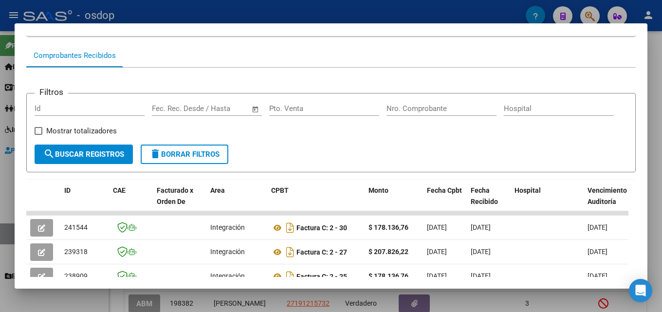
scroll to position [110, 0]
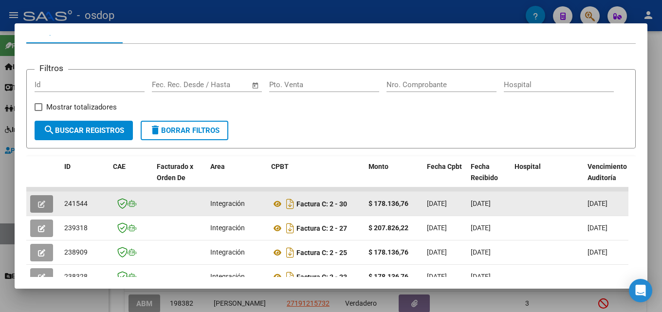
click at [38, 208] on icon "button" at bounding box center [41, 204] width 7 height 7
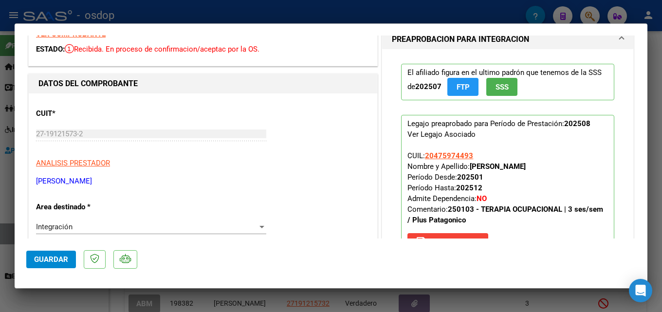
scroll to position [0, 0]
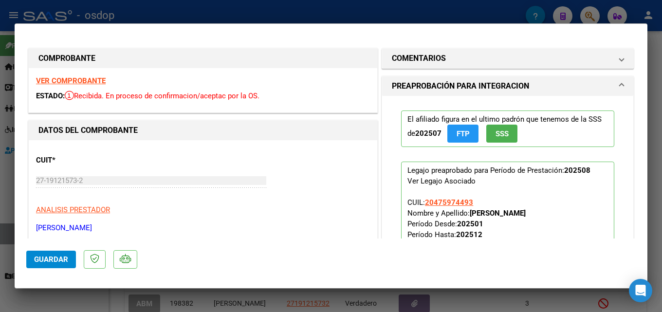
click at [662, 111] on div at bounding box center [331, 156] width 662 height 312
type input "$ 0,00"
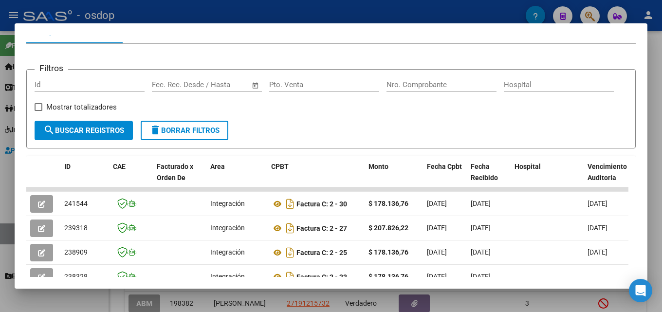
click at [662, 202] on div at bounding box center [331, 156] width 662 height 312
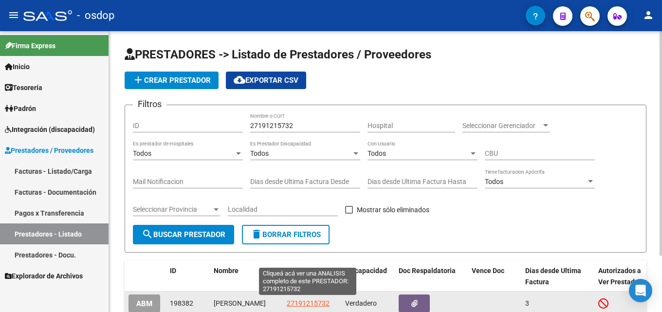
click at [300, 303] on span "27191215732" at bounding box center [308, 303] width 43 height 8
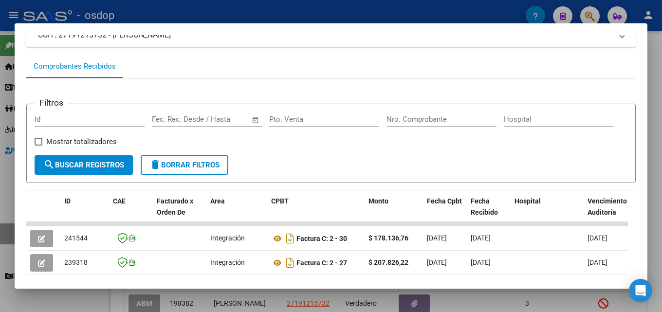
scroll to position [78, 0]
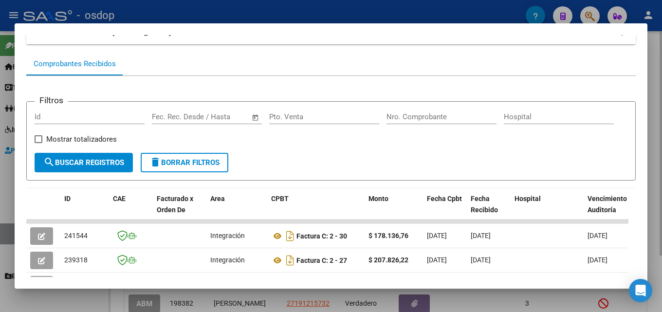
click at [660, 166] on div at bounding box center [331, 156] width 662 height 312
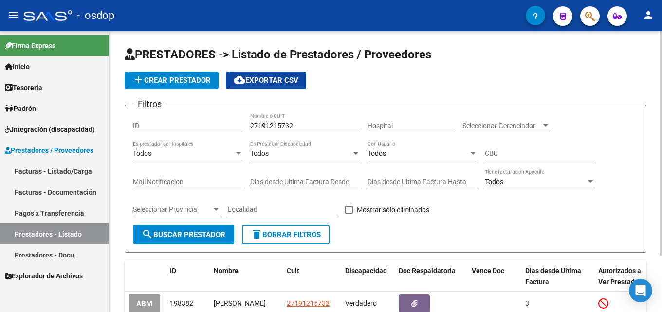
click at [288, 236] on span "delete Borrar Filtros" at bounding box center [286, 234] width 70 height 9
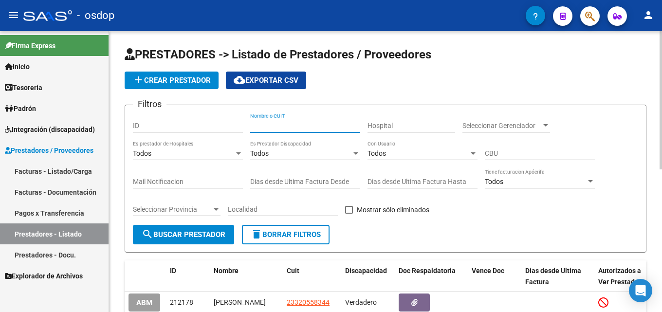
click at [284, 124] on input "Nombre o CUIT" at bounding box center [305, 126] width 110 height 8
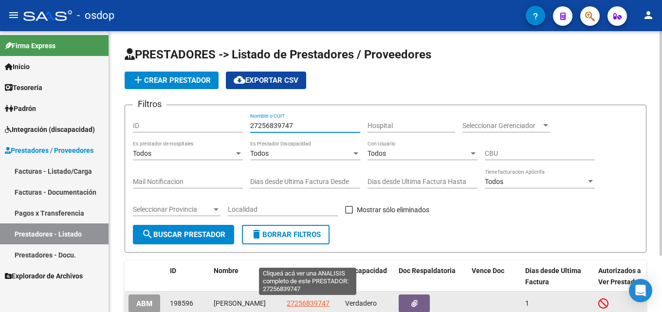
type input "27256839747"
click at [317, 304] on span "27256839747" at bounding box center [308, 303] width 43 height 8
type textarea "27256839747"
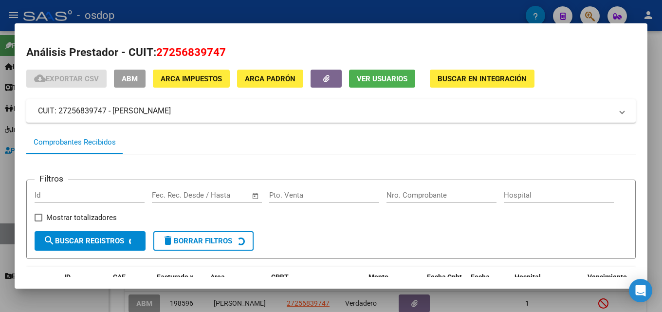
drag, startPoint x: 607, startPoint y: 180, endPoint x: 610, endPoint y: 175, distance: 6.2
drag, startPoint x: 610, startPoint y: 175, endPoint x: 631, endPoint y: 145, distance: 37.1
click at [631, 145] on mat-dialog-content "Análisis Prestador - CUIT: 27256839747 cloud_download Exportar CSV ABM ARCA Imp…" at bounding box center [331, 156] width 633 height 242
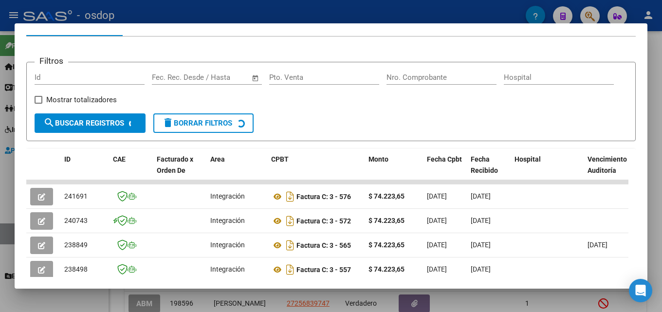
scroll to position [120, 0]
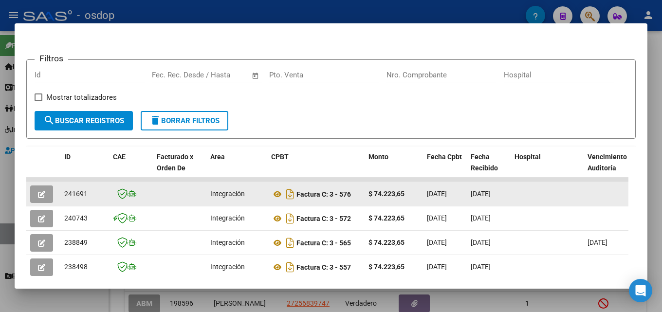
click at [40, 194] on span "button" at bounding box center [41, 194] width 7 height 9
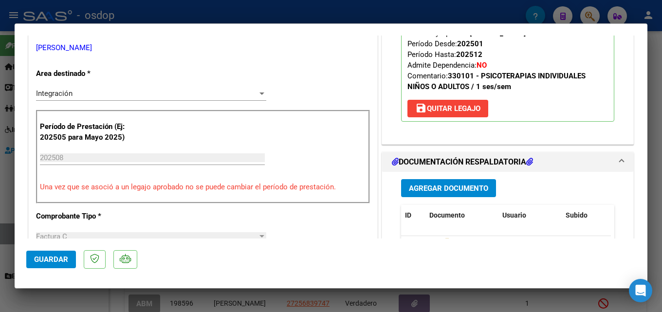
scroll to position [239, 0]
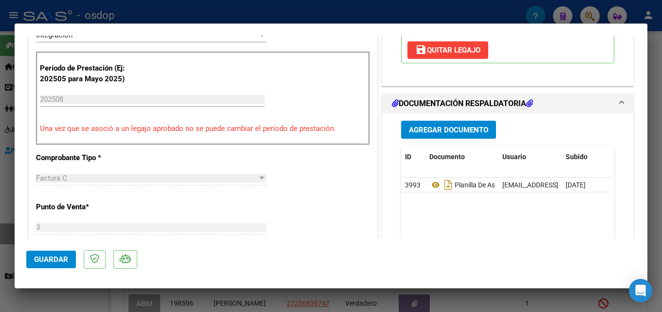
click at [660, 145] on div at bounding box center [331, 156] width 662 height 312
type input "$ 0,00"
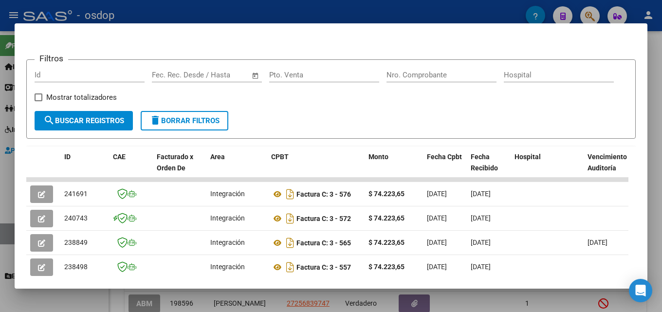
click at [662, 152] on div at bounding box center [331, 156] width 662 height 312
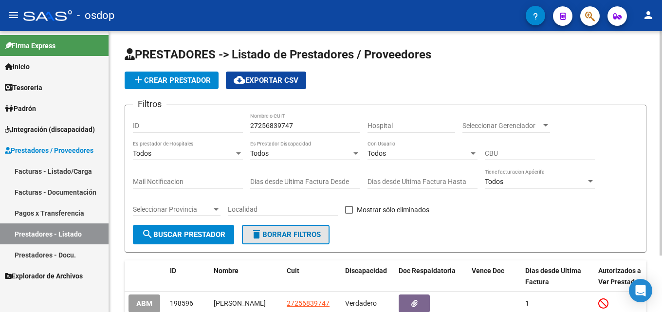
click at [303, 239] on span "delete Borrar Filtros" at bounding box center [286, 234] width 70 height 9
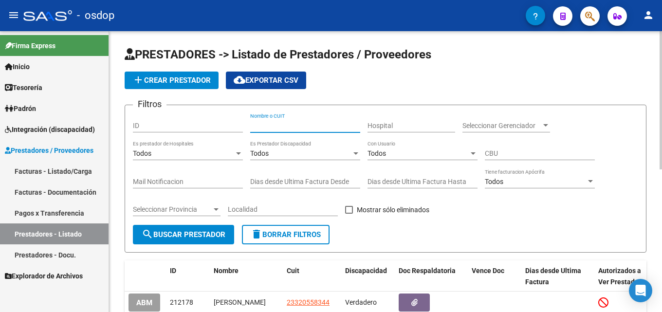
click at [304, 123] on input "Nombre o CUIT" at bounding box center [305, 126] width 110 height 8
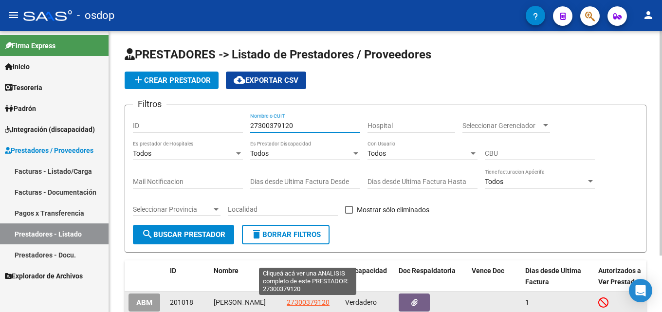
type input "27300379120"
click at [303, 302] on span "27300379120" at bounding box center [308, 302] width 43 height 8
type textarea "27300379120"
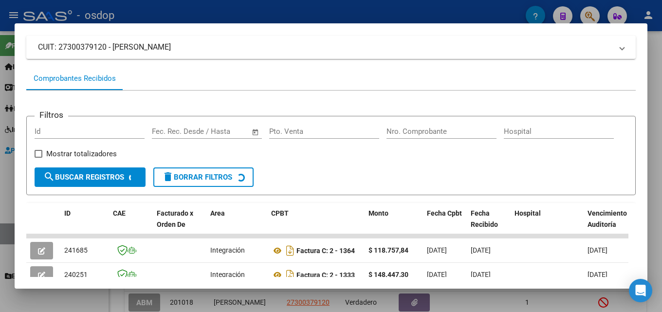
scroll to position [87, 0]
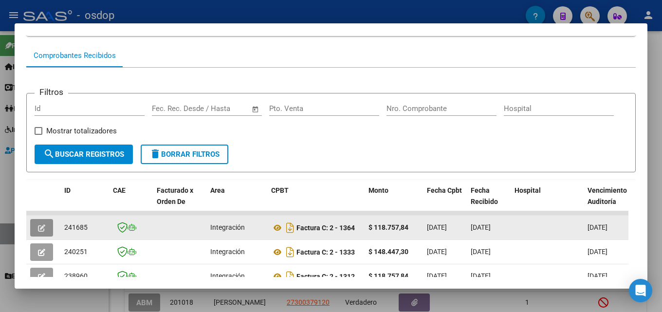
click at [44, 229] on icon "button" at bounding box center [41, 227] width 7 height 7
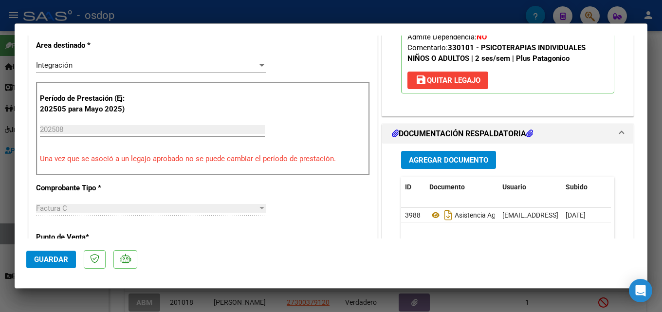
scroll to position [232, 0]
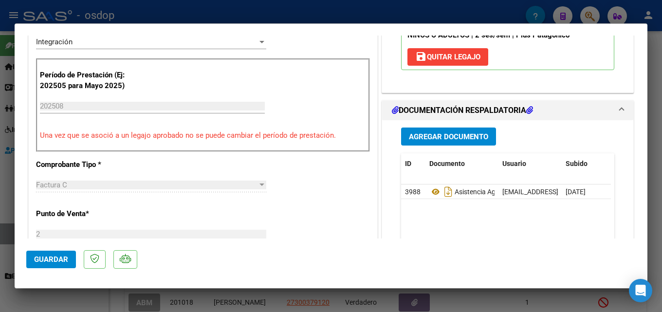
click at [660, 160] on div at bounding box center [331, 156] width 662 height 312
type input "$ 0,00"
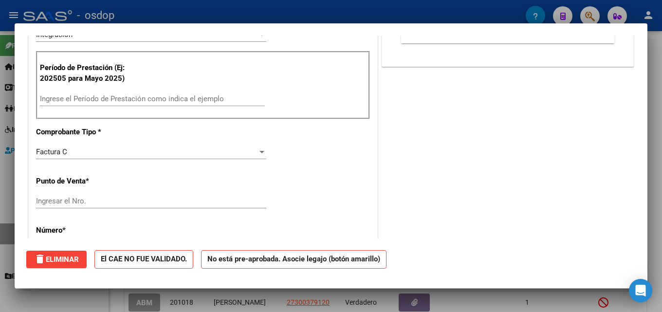
scroll to position [0, 0]
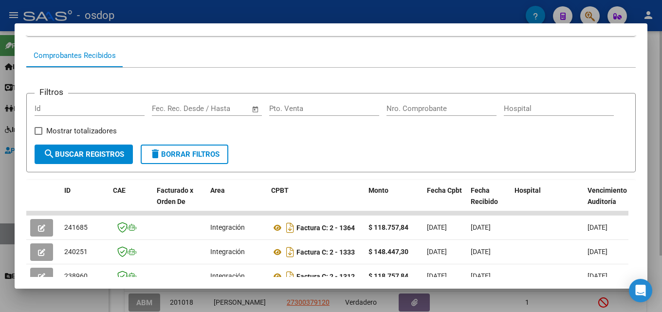
click at [662, 79] on div at bounding box center [331, 156] width 662 height 312
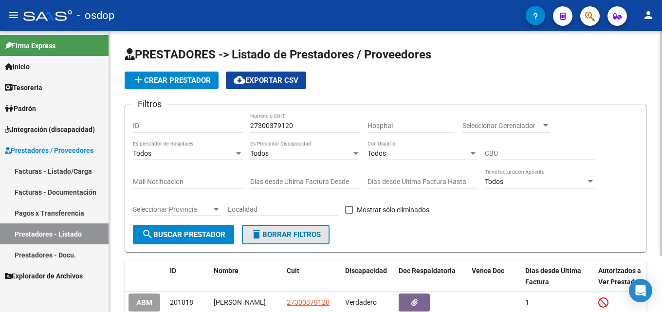
click at [276, 241] on button "delete Borrar Filtros" at bounding box center [286, 234] width 88 height 19
